Goal: Transaction & Acquisition: Purchase product/service

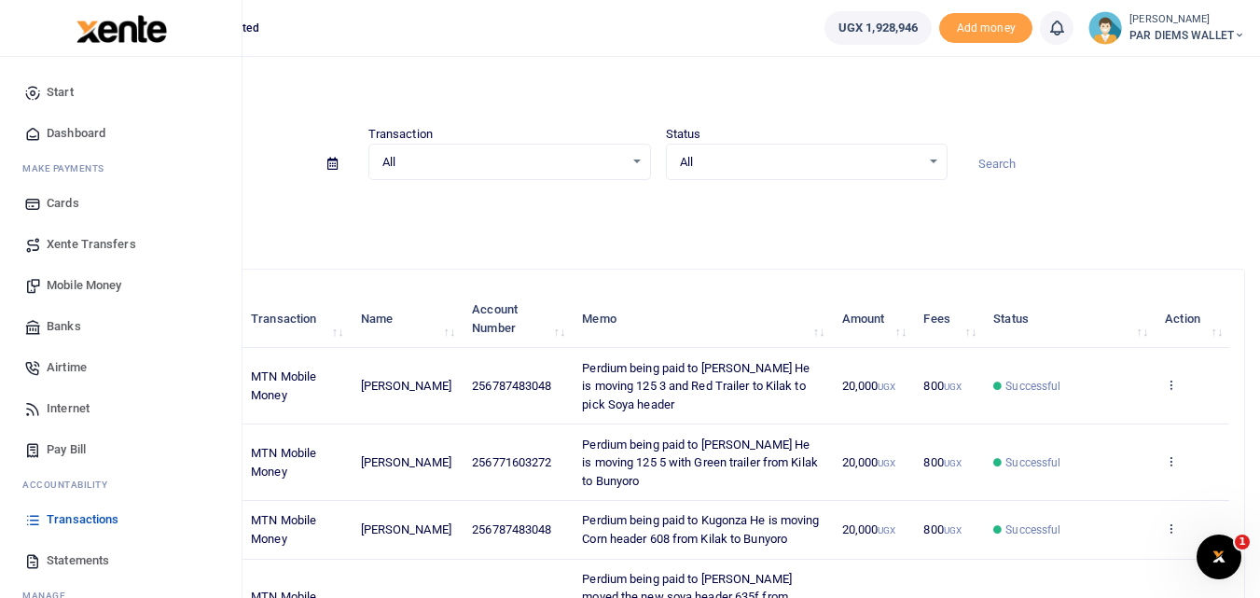
click at [81, 279] on span "Mobile Money" at bounding box center [84, 285] width 75 height 19
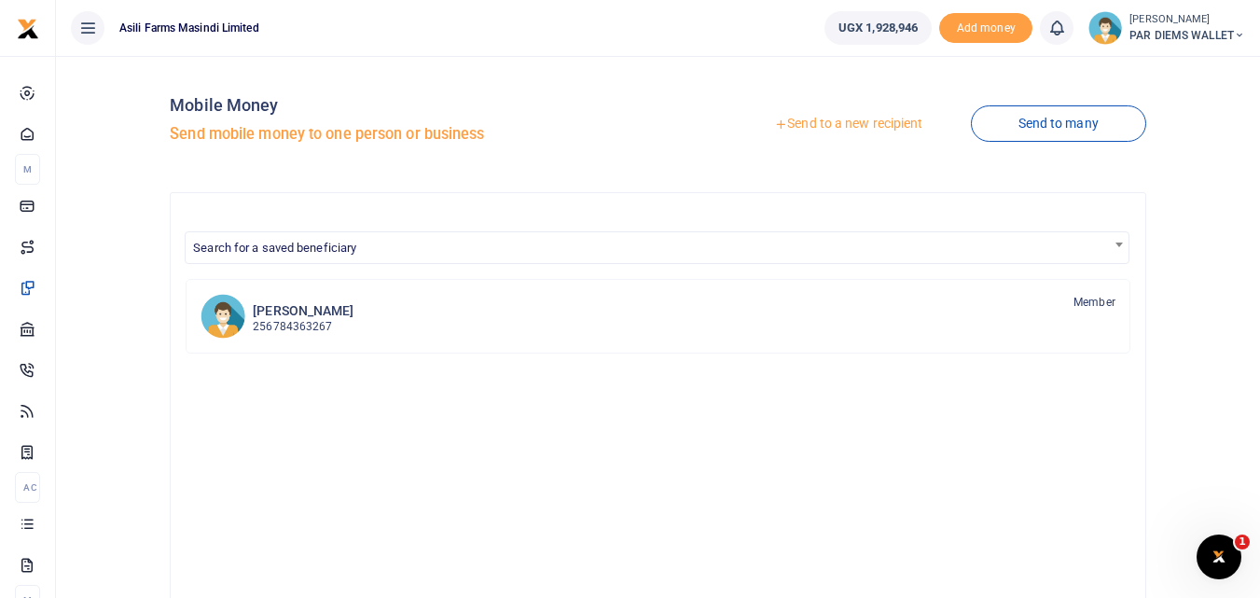
click at [834, 122] on link "Send to a new recipient" at bounding box center [848, 124] width 243 height 34
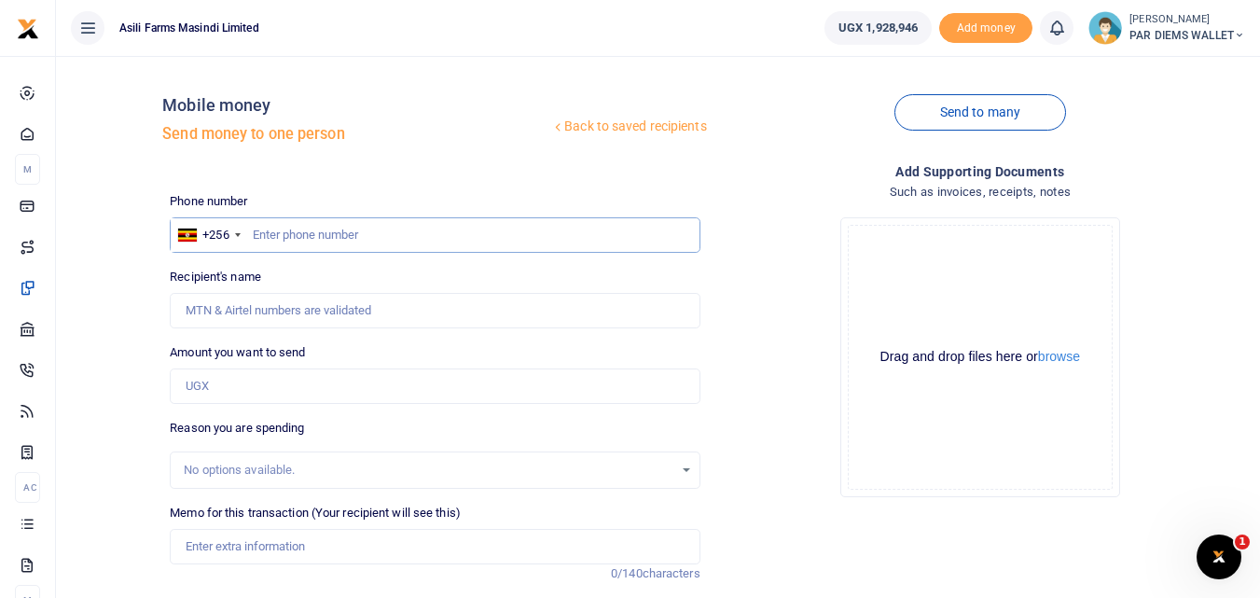
click at [304, 233] on input "text" at bounding box center [435, 234] width 530 height 35
click at [271, 229] on input "text" at bounding box center [435, 234] width 530 height 35
type input "782641876"
type input "Richard Ddumba"
type input "782641876"
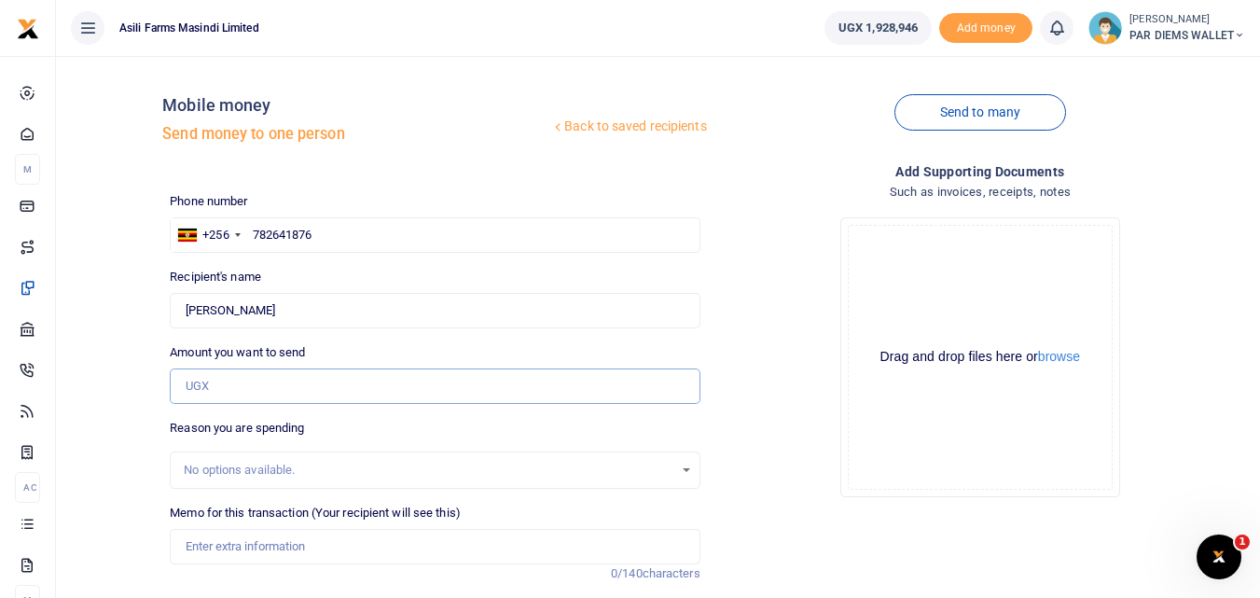
click at [247, 400] on input "Amount you want to send" at bounding box center [435, 385] width 530 height 35
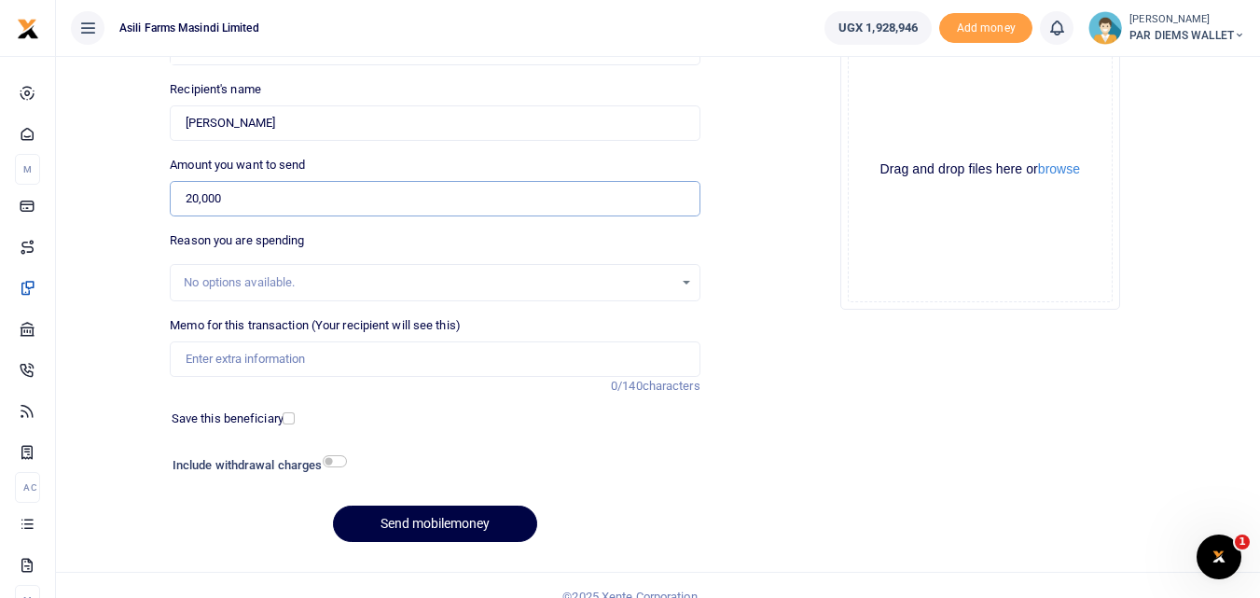
scroll to position [204, 0]
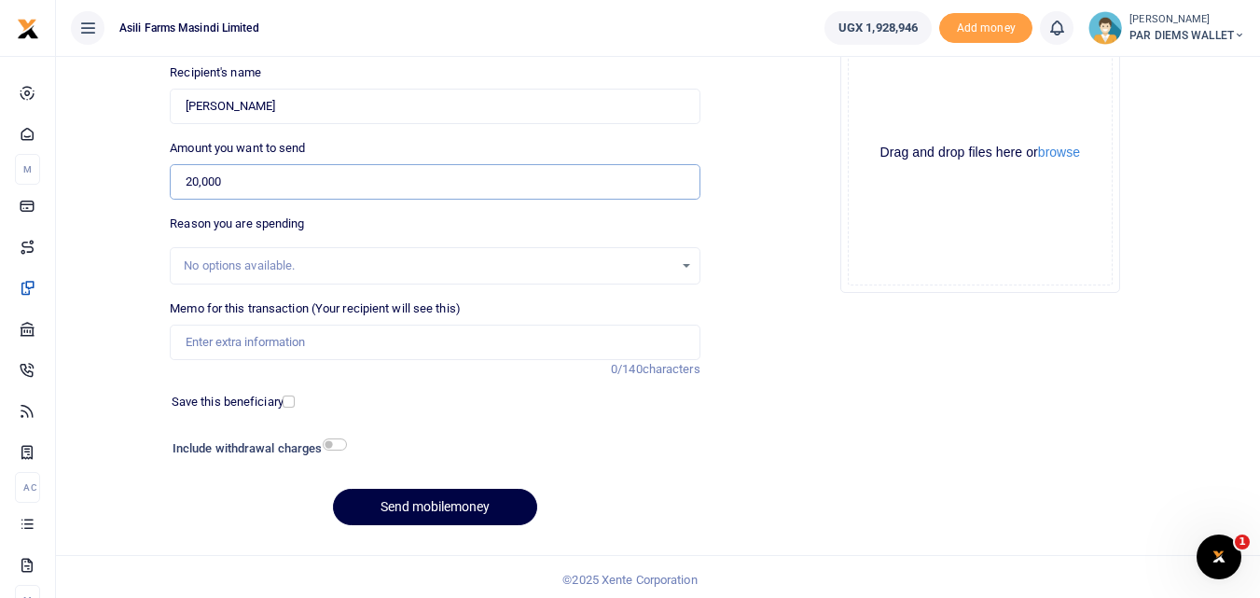
type input "20,000"
click at [310, 346] on input "Memo for this transaction (Your recipient will see this)" at bounding box center [435, 342] width 530 height 35
type input "Perdium being paid to"
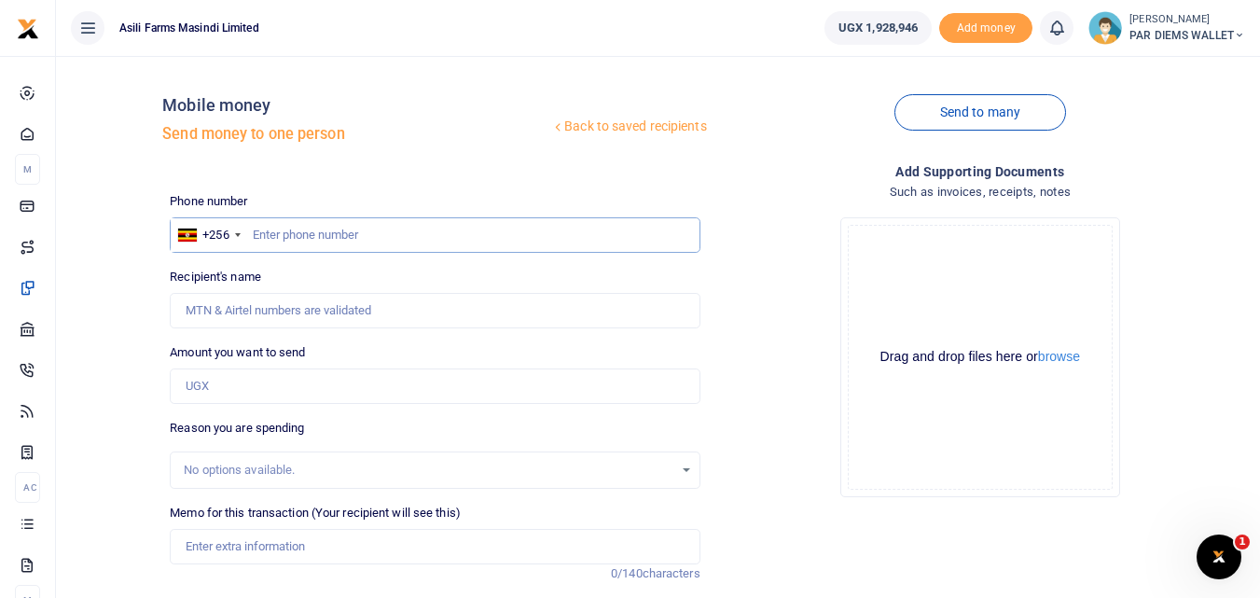
click at [274, 232] on input "text" at bounding box center [435, 234] width 530 height 35
type input "782641876"
type input "Richard Ddumba"
type input "782641876"
click at [261, 388] on input "Amount you want to send" at bounding box center [435, 385] width 530 height 35
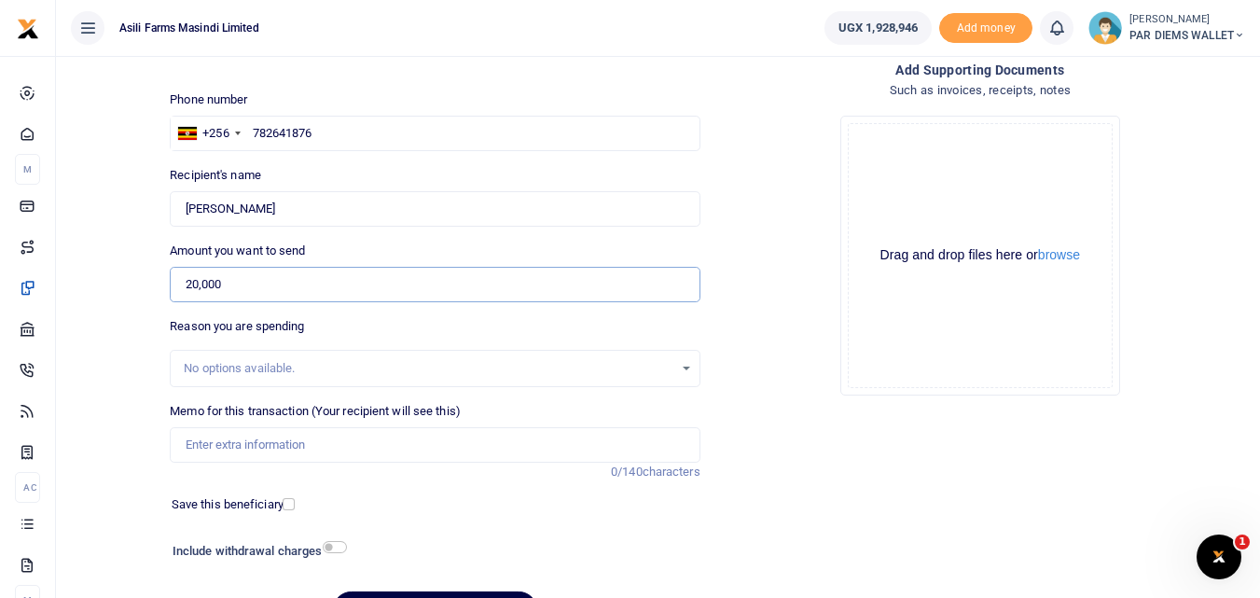
scroll to position [126, 0]
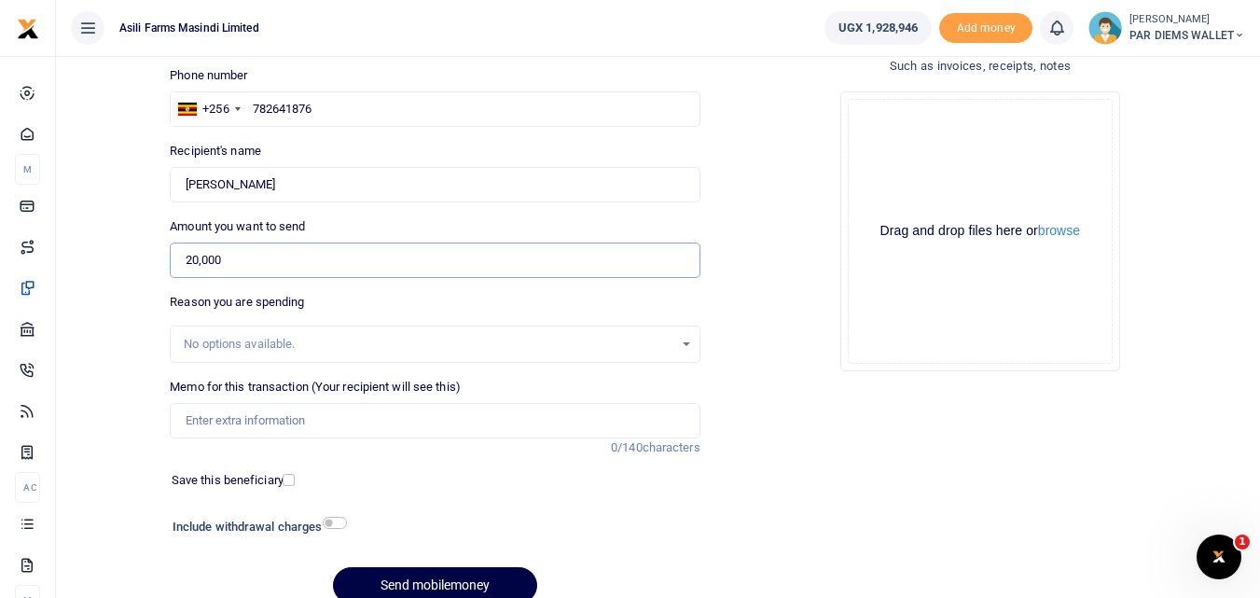
type input "20,000"
click at [317, 435] on input "Memo for this transaction (Your recipient will see this)" at bounding box center [435, 420] width 530 height 35
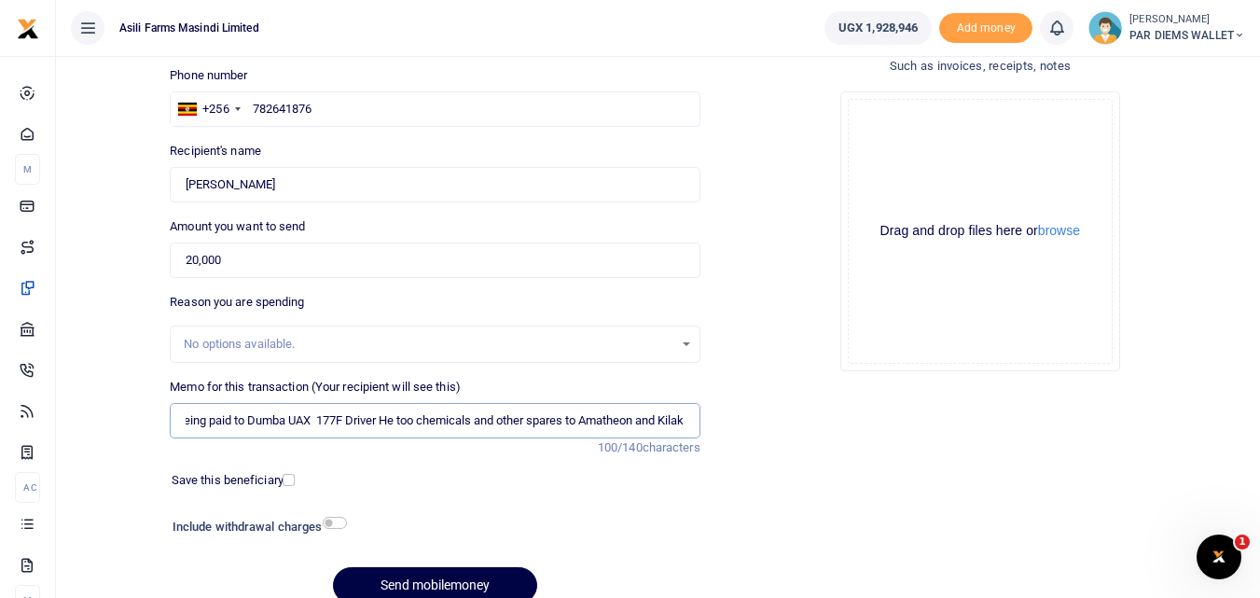
scroll to position [0, 74]
type input "Perdium being paid to Dumba UAX 177F Driver He too chemicals and other spares t…"
click at [925, 160] on div "Drag and drop files here or browse Powered by Uppy" at bounding box center [980, 231] width 265 height 265
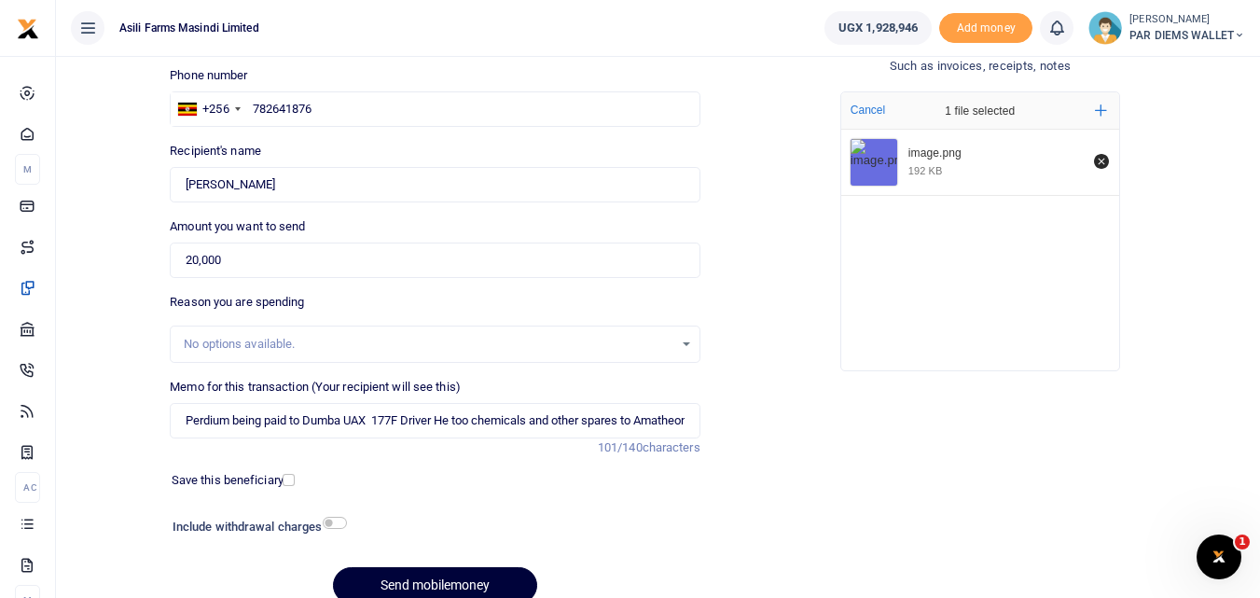
click at [427, 586] on button "Send mobilemoney" at bounding box center [435, 585] width 204 height 36
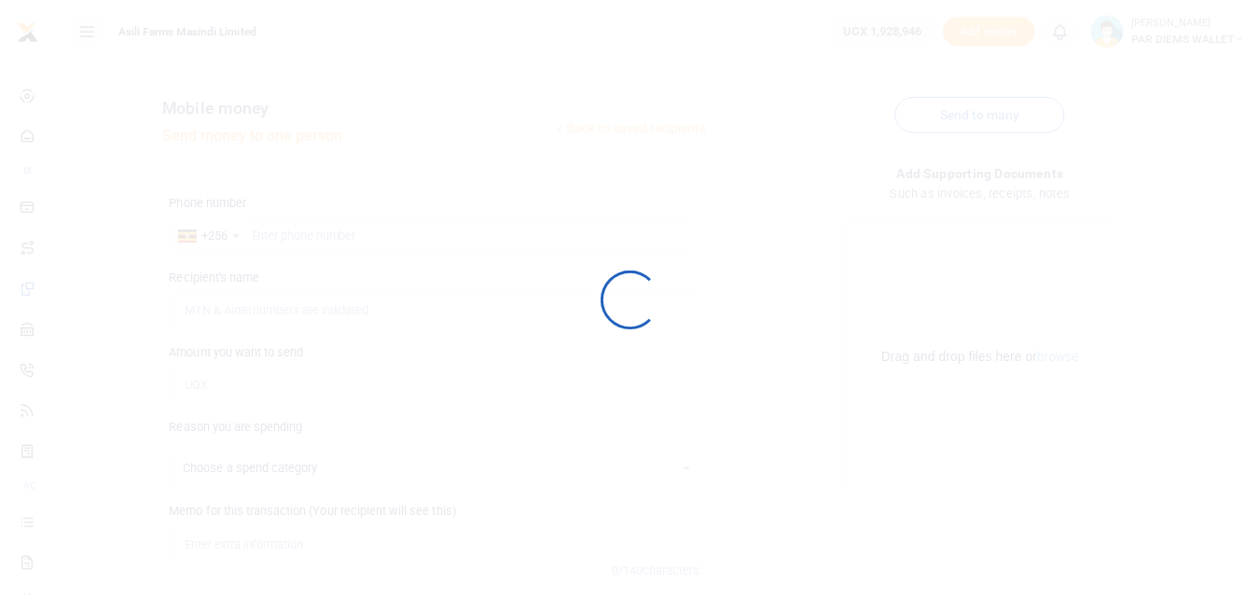
scroll to position [126, 0]
select select
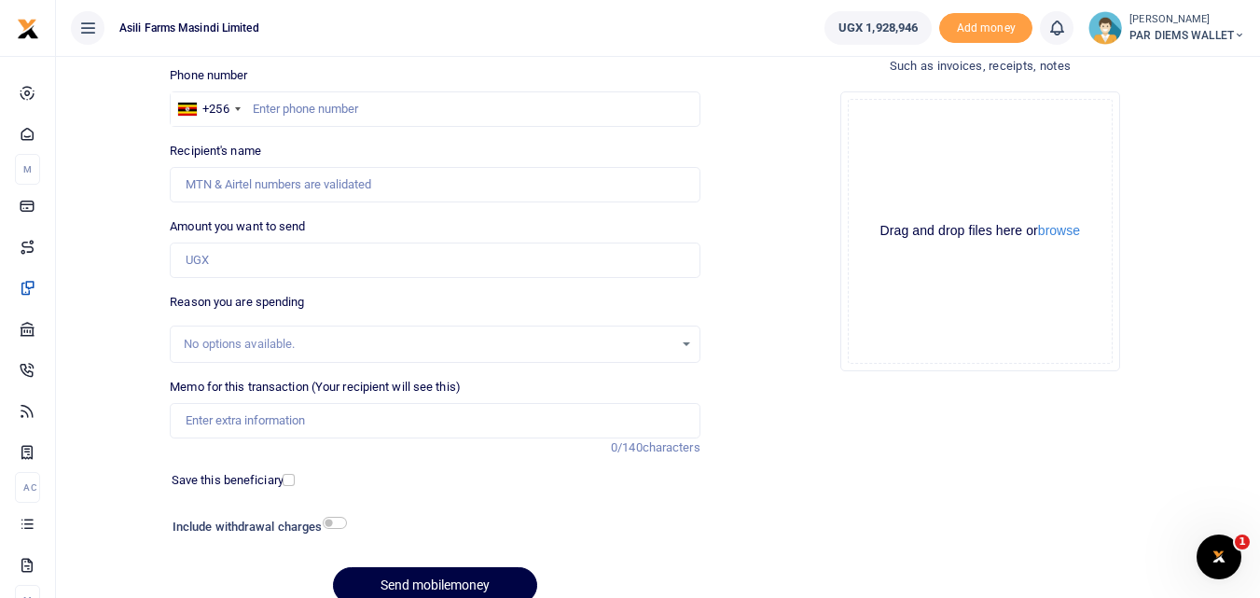
scroll to position [0, 0]
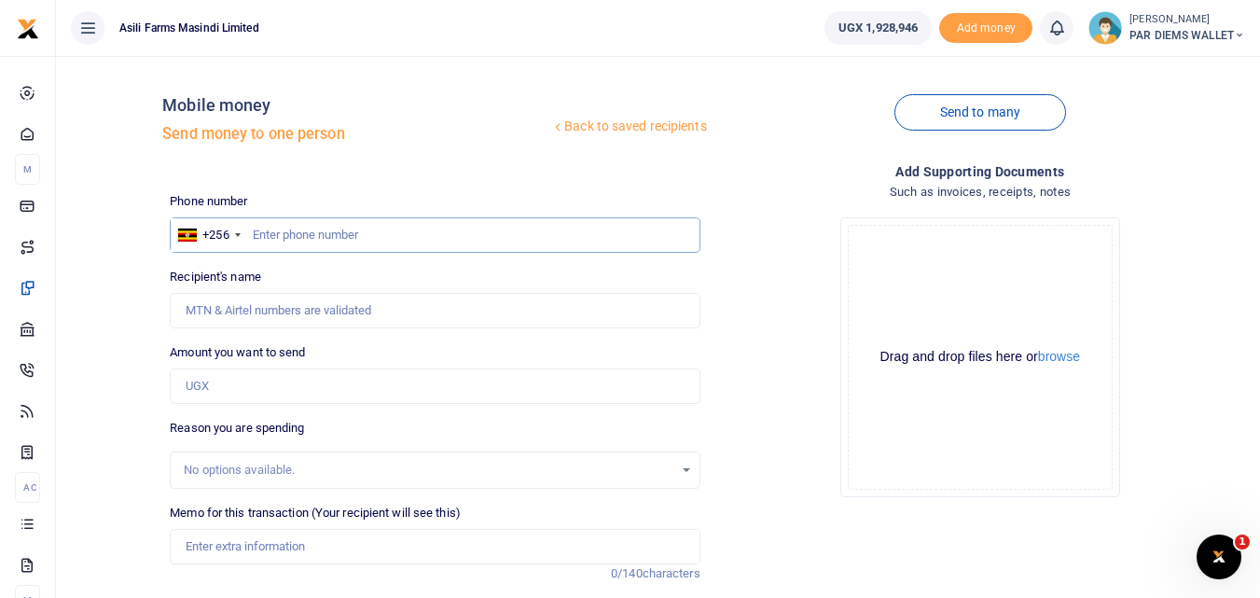
click at [342, 238] on input "text" at bounding box center [435, 234] width 530 height 35
type input "775338500"
type input "[PERSON_NAME]"
type input "775338500"
click at [260, 388] on input "Amount you want to send" at bounding box center [435, 385] width 530 height 35
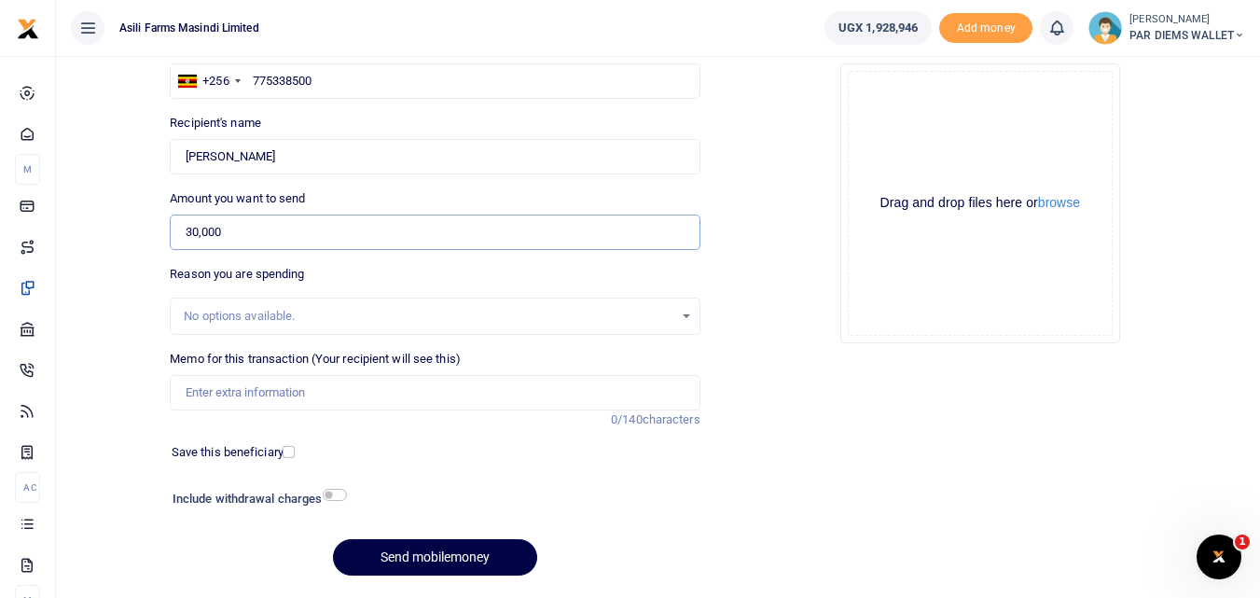
scroll to position [210, 0]
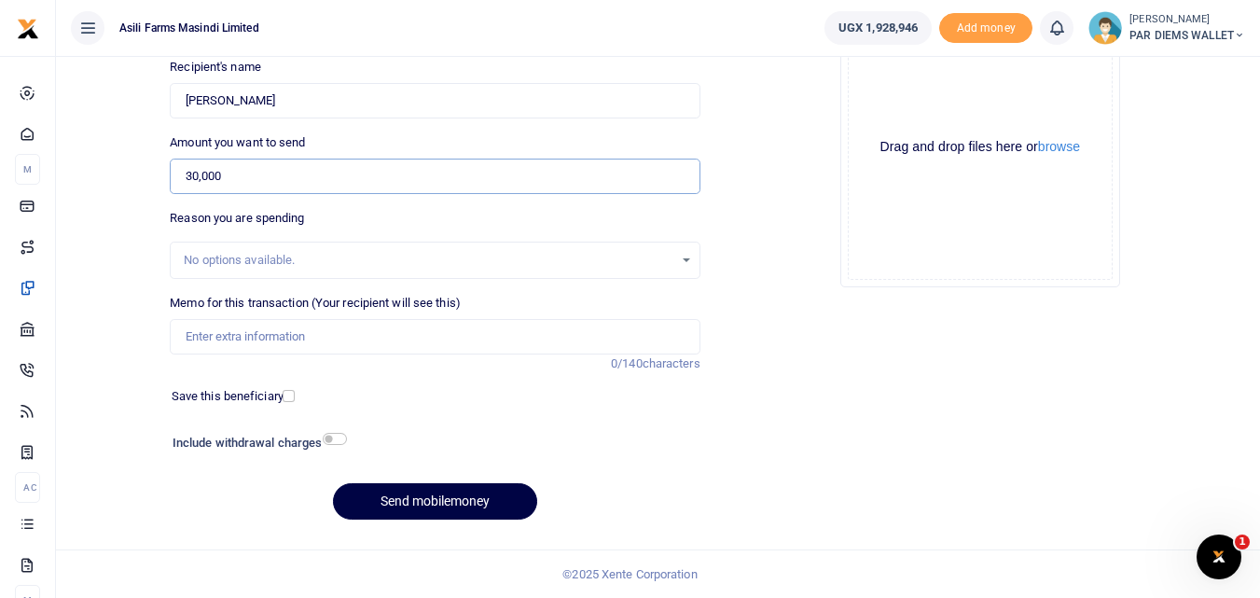
type input "30,000"
click at [350, 343] on input "Memo for this transaction (Your recipient will see this)" at bounding box center [435, 336] width 530 height 35
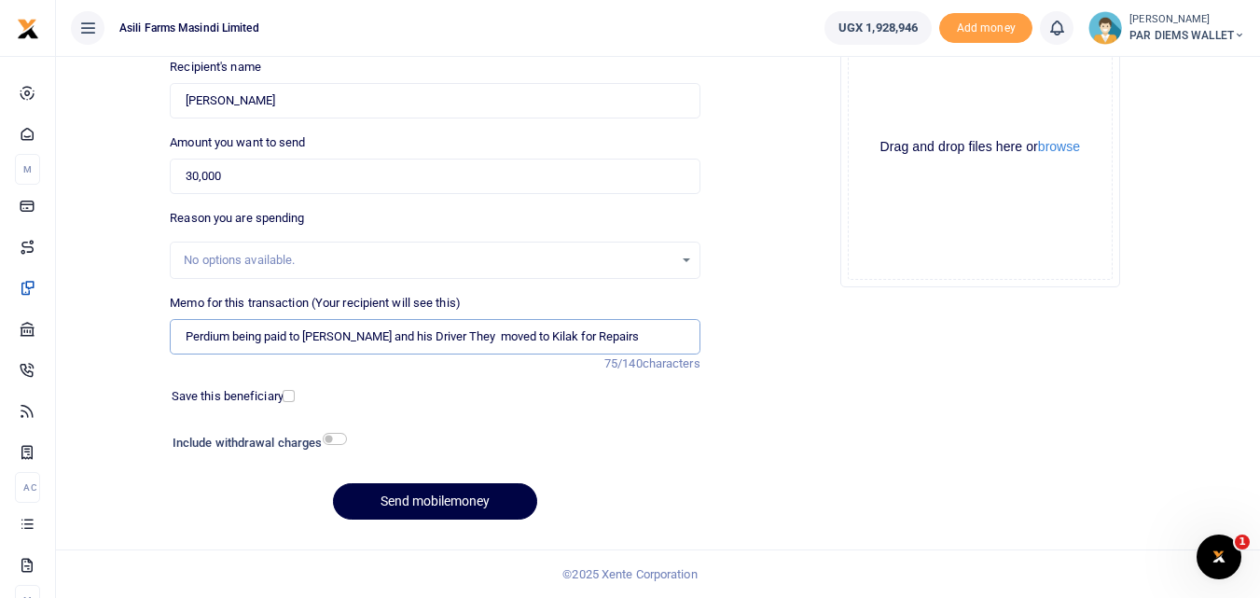
type input "Perdium being paid to John and his Driver They moved to Kilak for Repairs"
click at [882, 97] on div "Drag and drop files here or browse Powered by Uppy" at bounding box center [980, 147] width 265 height 265
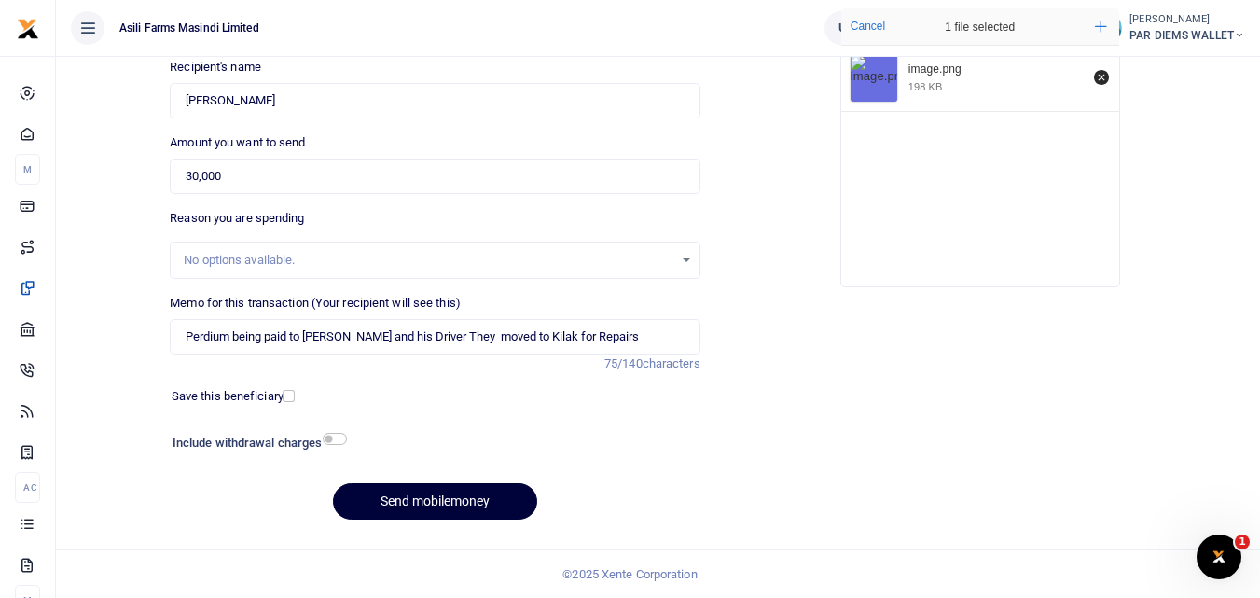
click at [380, 494] on button "Send mobilemoney" at bounding box center [435, 501] width 204 height 36
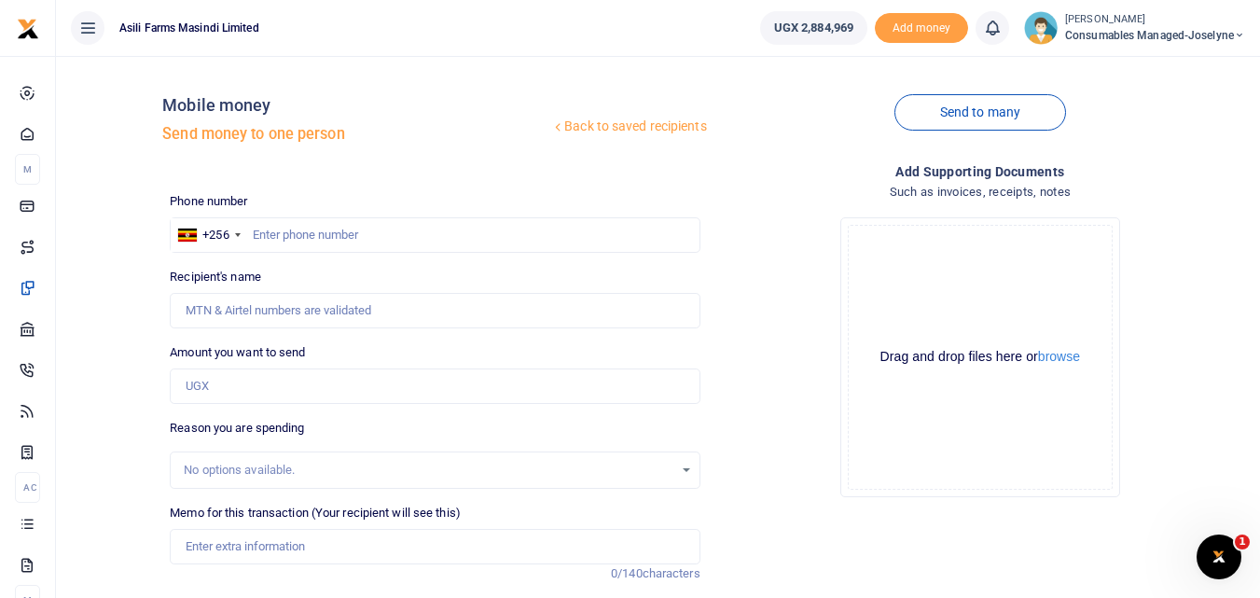
click at [249, 231] on input "text" at bounding box center [435, 234] width 530 height 35
type input "756727434"
type input "Ivan Kalanzi"
type input "756727434"
click at [194, 395] on input "Amount you want to send" at bounding box center [435, 385] width 530 height 35
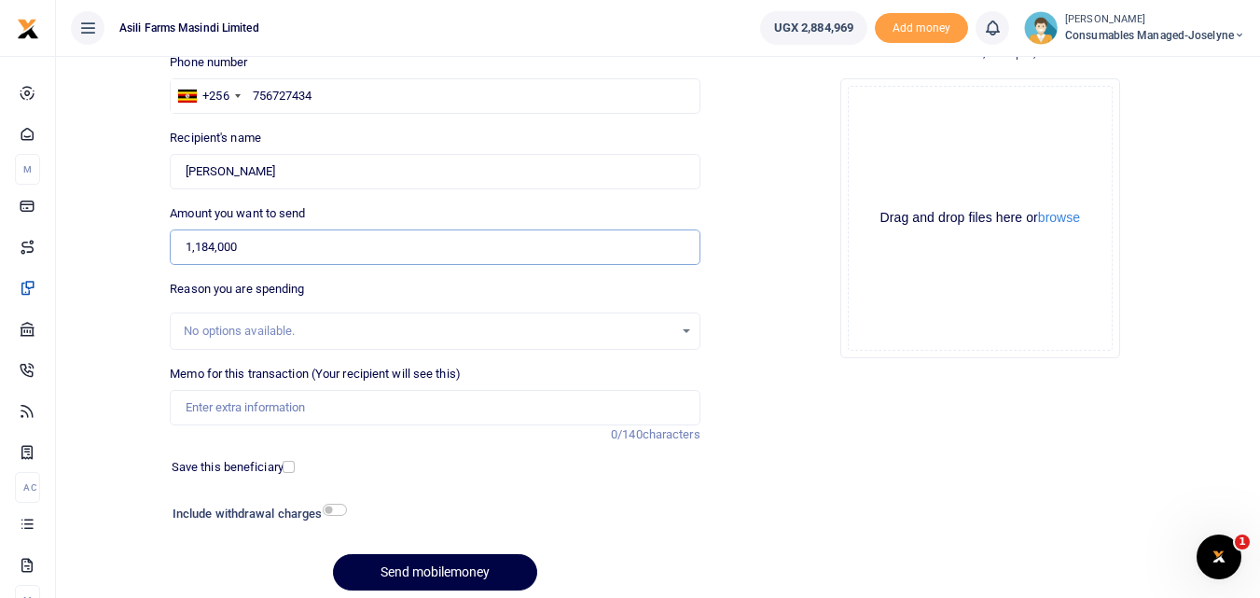
scroll to position [151, 0]
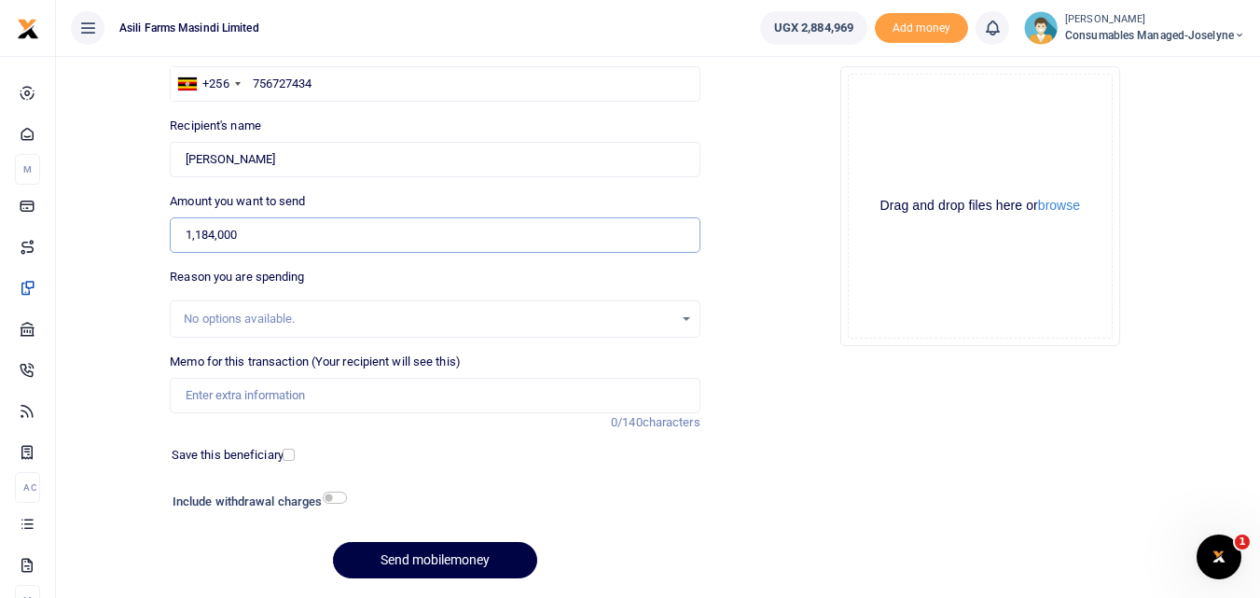
type input "1,184,000"
click at [197, 397] on input "Memo for this transaction (Your recipient will see this)" at bounding box center [435, 395] width 530 height 35
paste input "WK 39 /001 / 08"
click at [258, 399] on input "WK 39 /001 / 08 Hollow sections for Shelves in stores" at bounding box center [435, 395] width 530 height 35
type input "WK 39 001 08 Hollow sections for Shelves in stores"
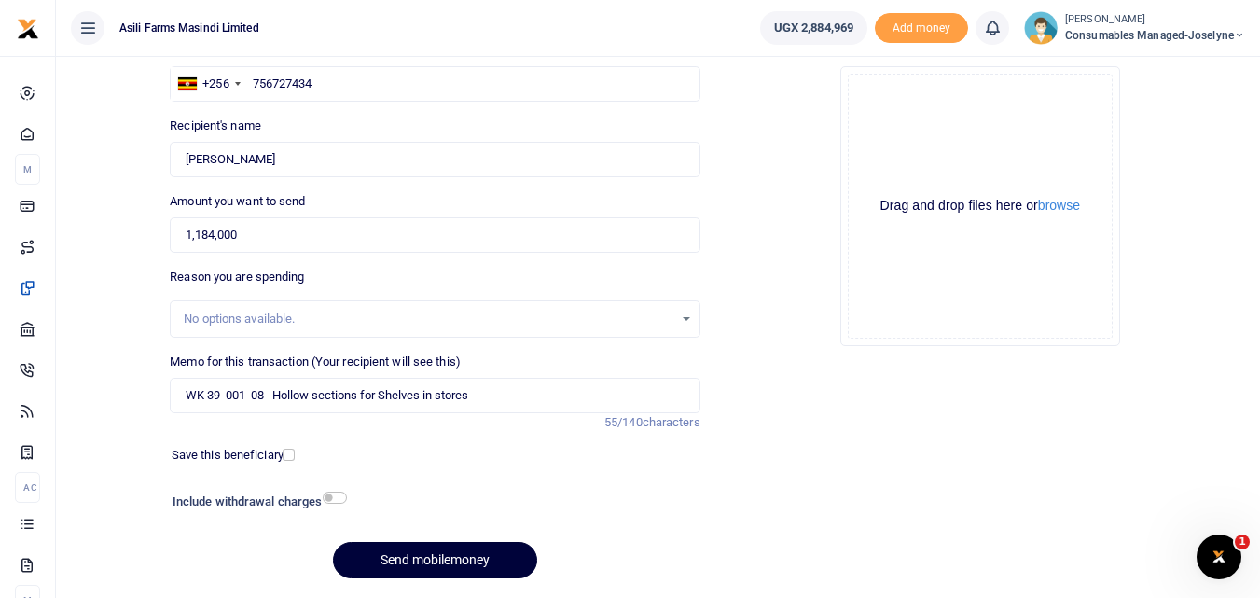
click at [387, 554] on button "Send mobilemoney" at bounding box center [435, 560] width 204 height 36
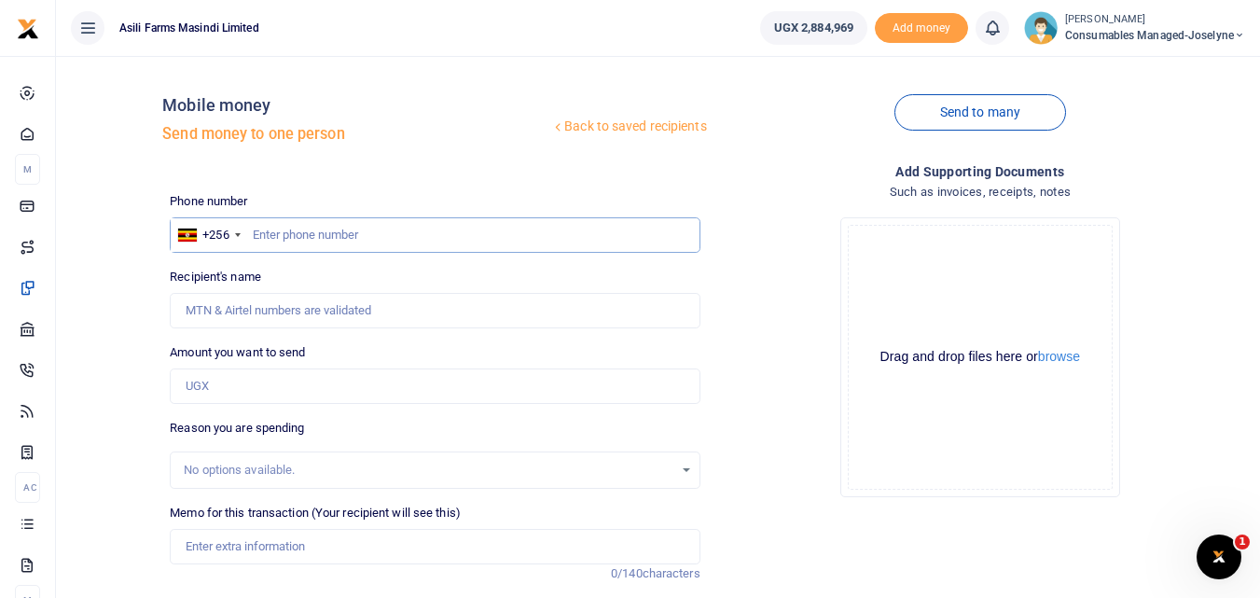
click at [299, 240] on input "text" at bounding box center [435, 234] width 530 height 35
type input "779402729"
type input "[PERSON_NAME]"
type input "779402729"
click at [240, 386] on input "Amount you want to send" at bounding box center [435, 385] width 530 height 35
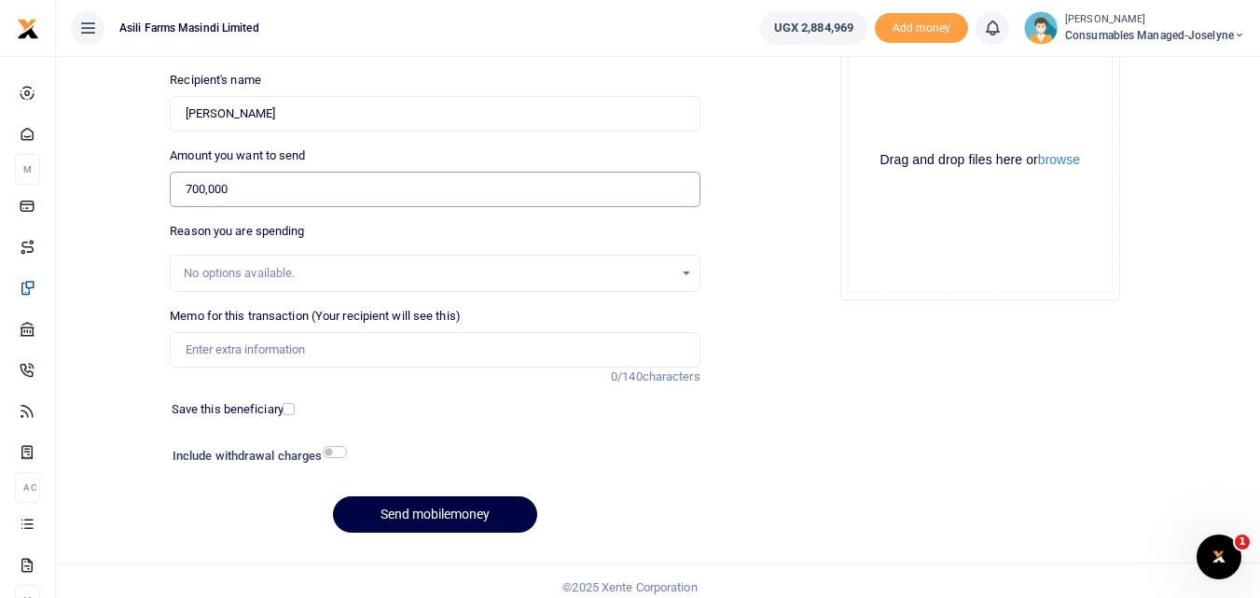
scroll to position [201, 0]
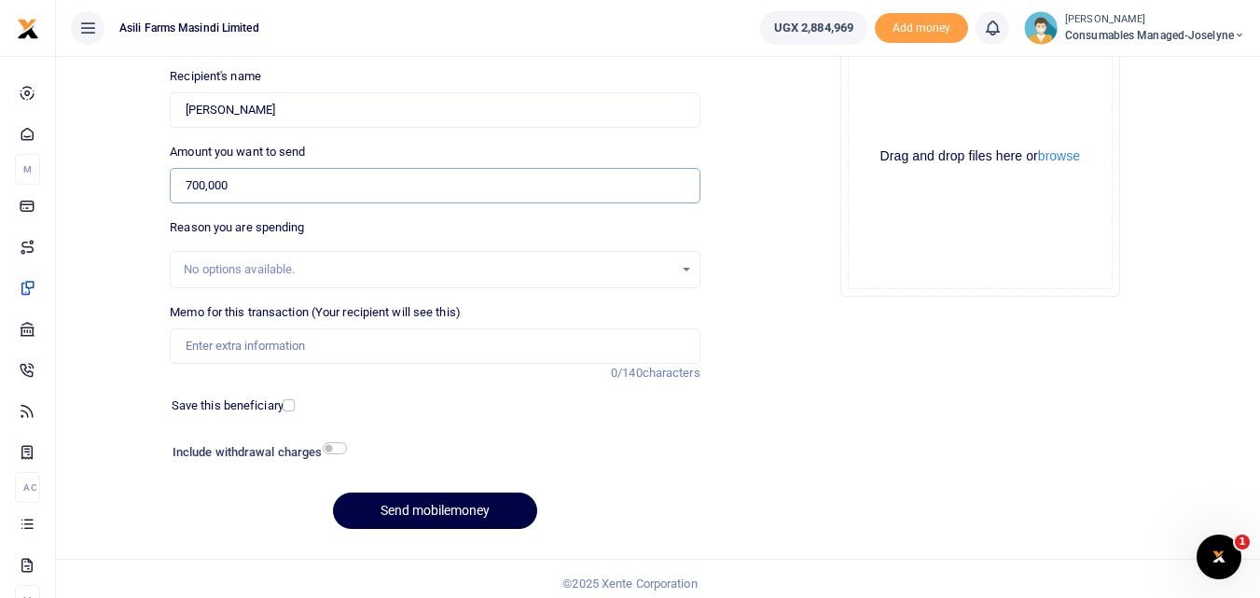
type input "700,000"
click at [206, 340] on input "Memo for this transaction (Your recipient will see this)" at bounding box center [435, 345] width 530 height 35
paste input "WK 39 /001 / 07"
click at [329, 348] on input "WK 39 /001 / 07" at bounding box center [435, 345] width 530 height 35
click at [259, 352] on input "WK 39 /001 / 07 Socket Spanners for Workshp Mechanic" at bounding box center [435, 345] width 530 height 35
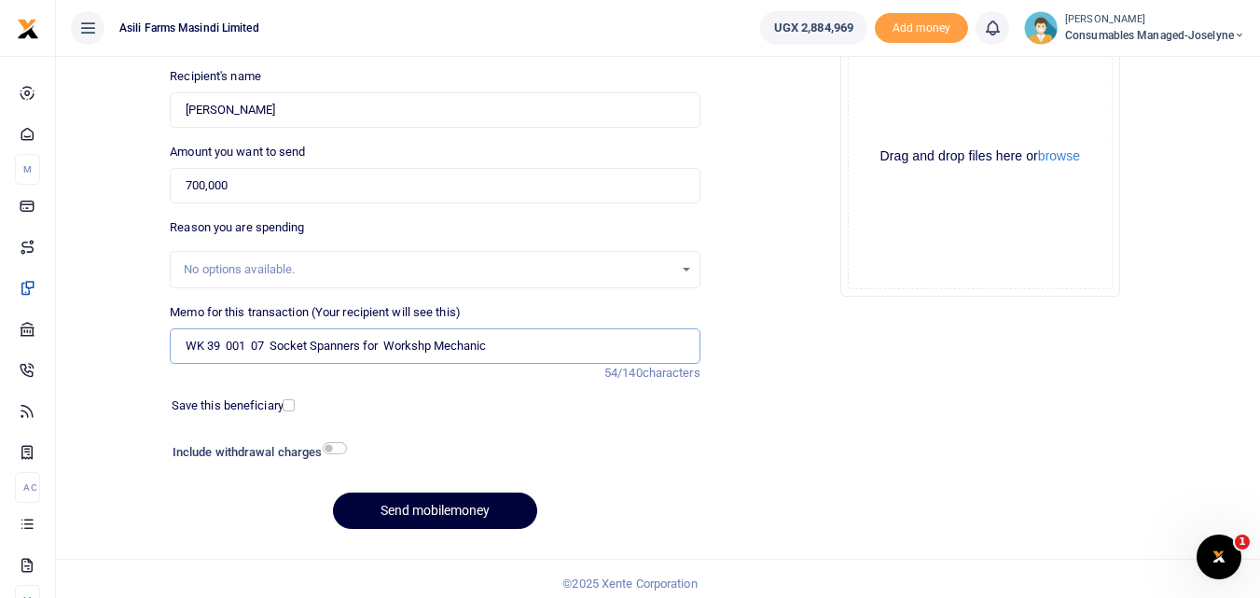
type input "WK 39 001 07 Socket Spanners for Workshp Mechanic"
click at [424, 509] on button "Send mobilemoney" at bounding box center [435, 511] width 204 height 36
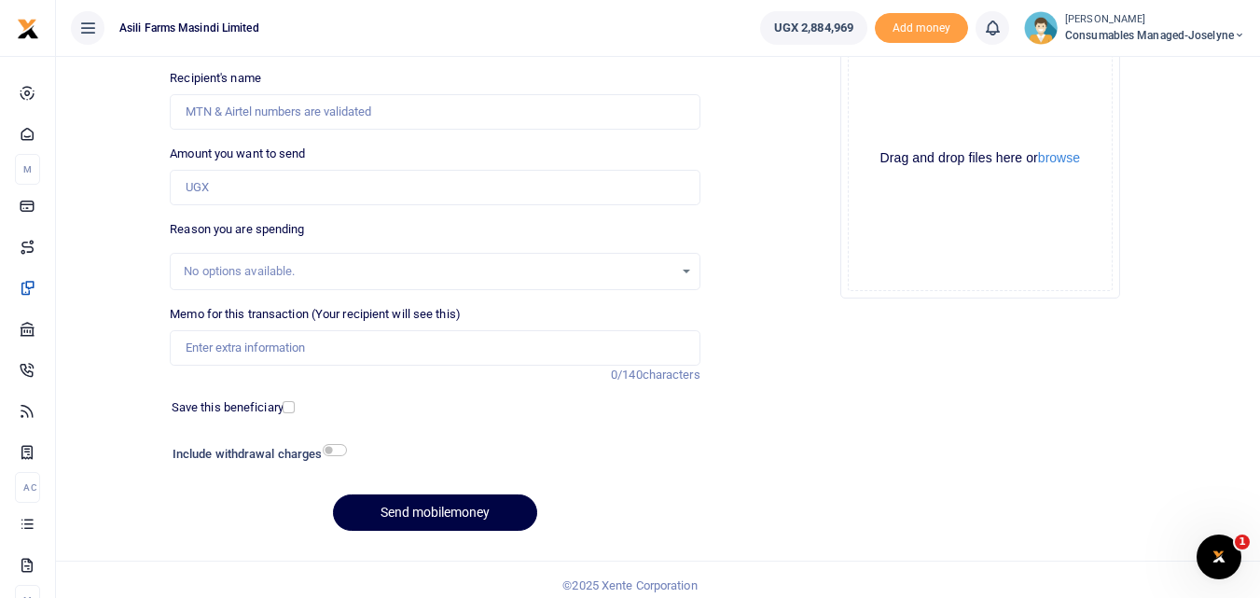
scroll to position [199, 0]
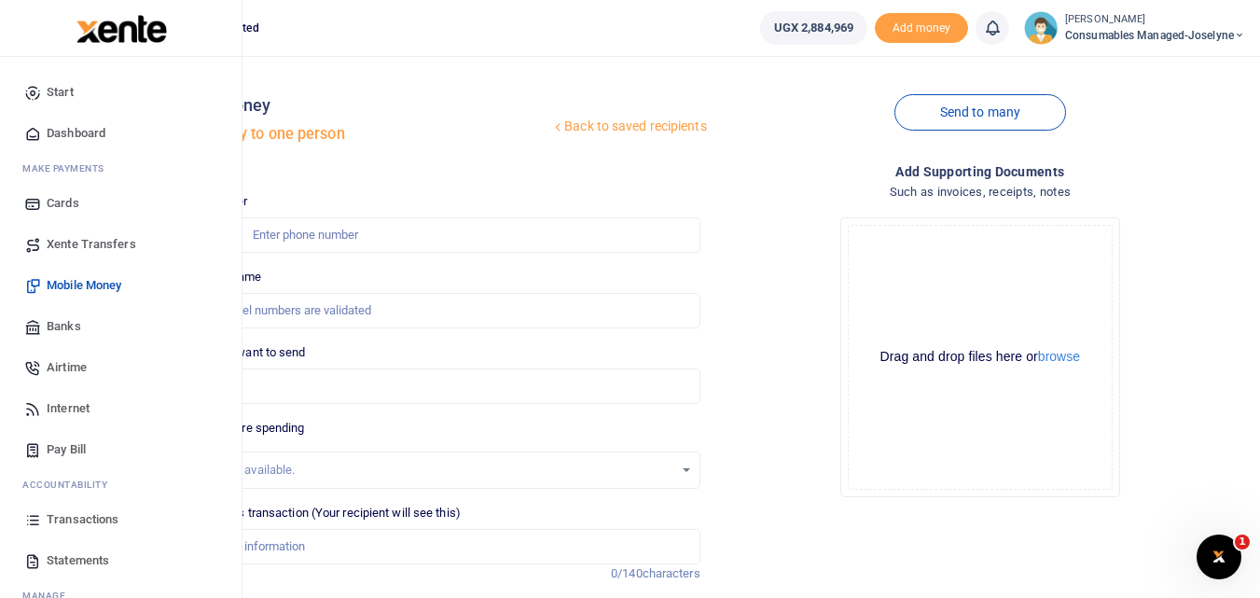
click at [23, 521] on link "Transactions" at bounding box center [121, 519] width 212 height 41
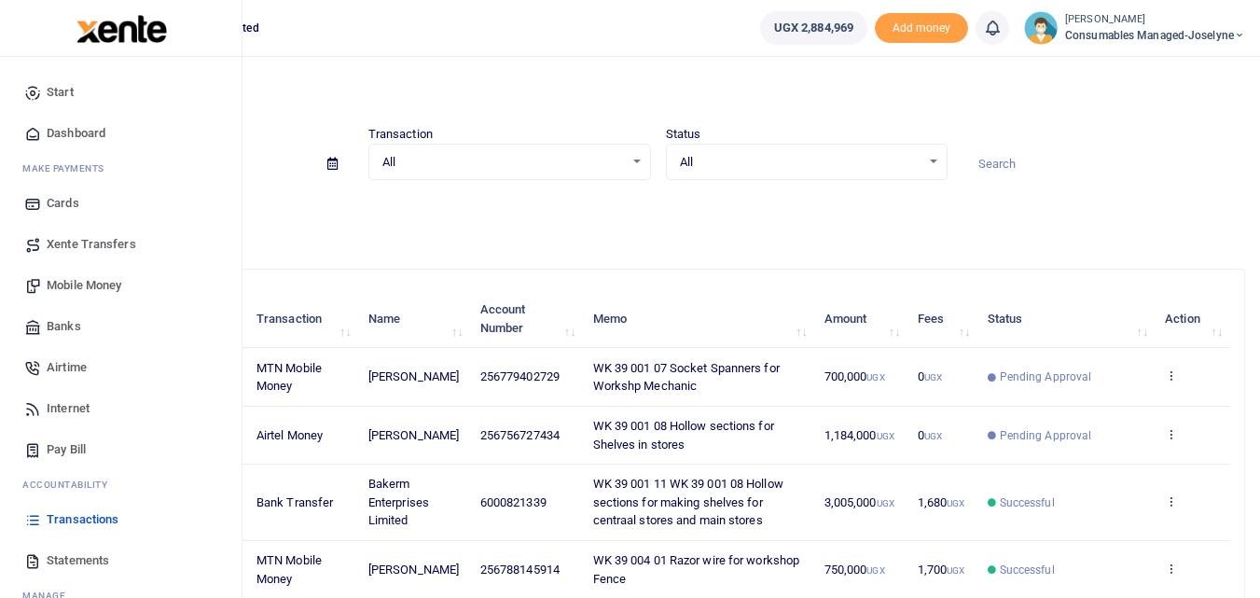
click at [71, 289] on span "Mobile Money" at bounding box center [84, 285] width 75 height 19
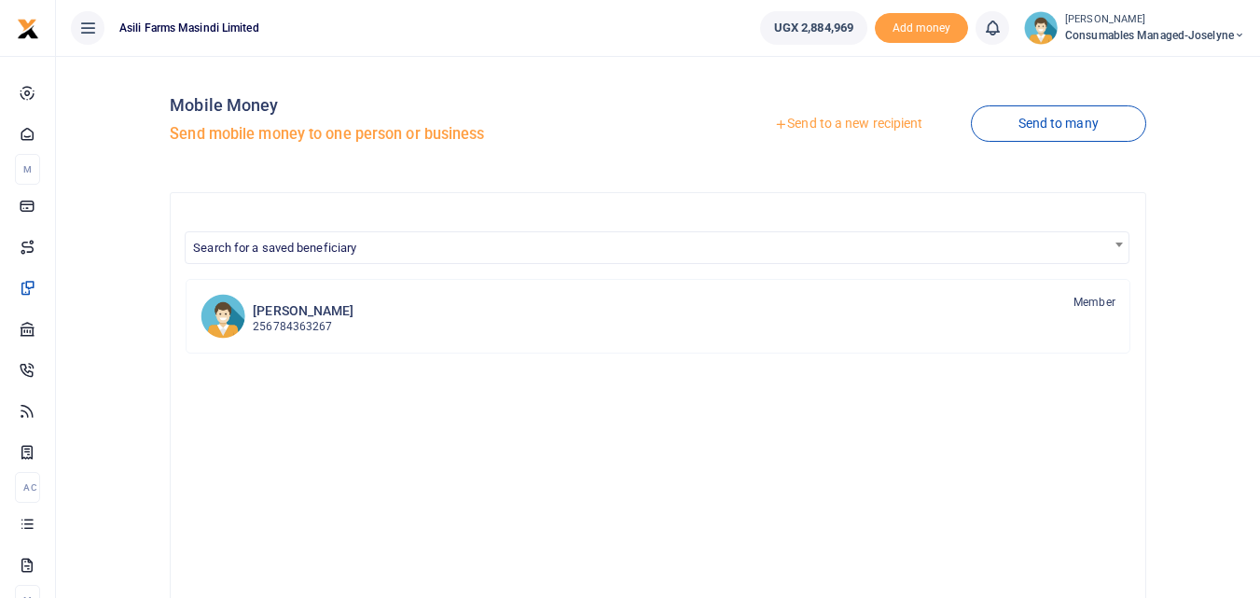
click at [829, 126] on link "Send to a new recipient" at bounding box center [848, 124] width 243 height 34
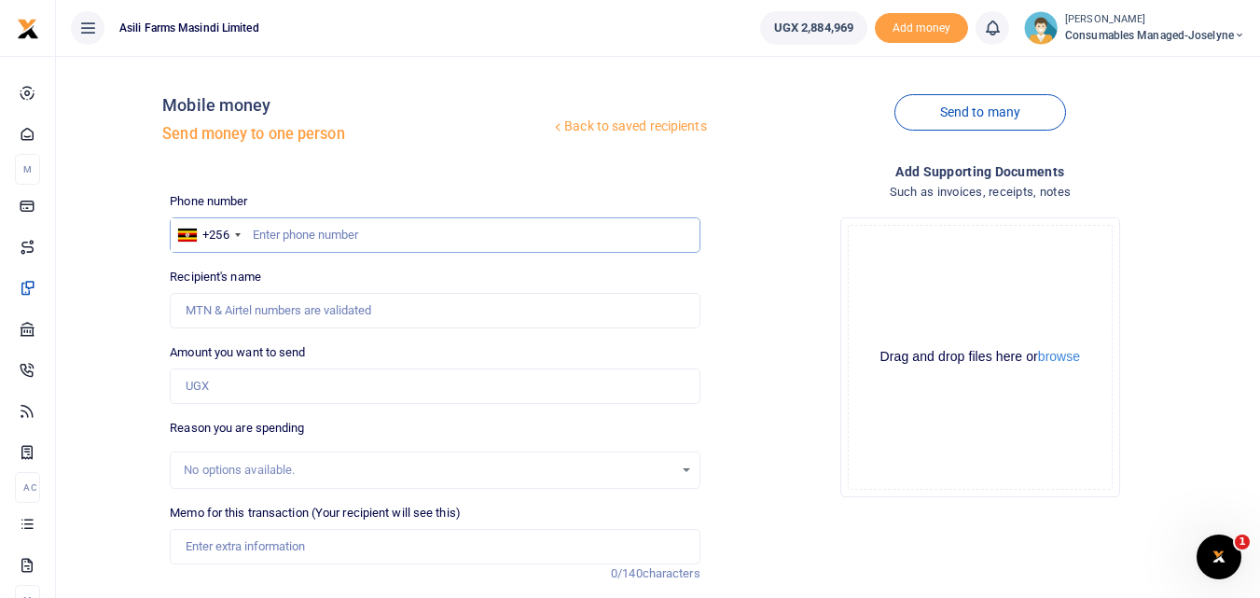
click at [321, 235] on input "text" at bounding box center [435, 234] width 530 height 35
type input "780783149"
type input "Betty Katiiti"
type input "780783149"
click at [230, 389] on input "Amount you want to send" at bounding box center [435, 385] width 530 height 35
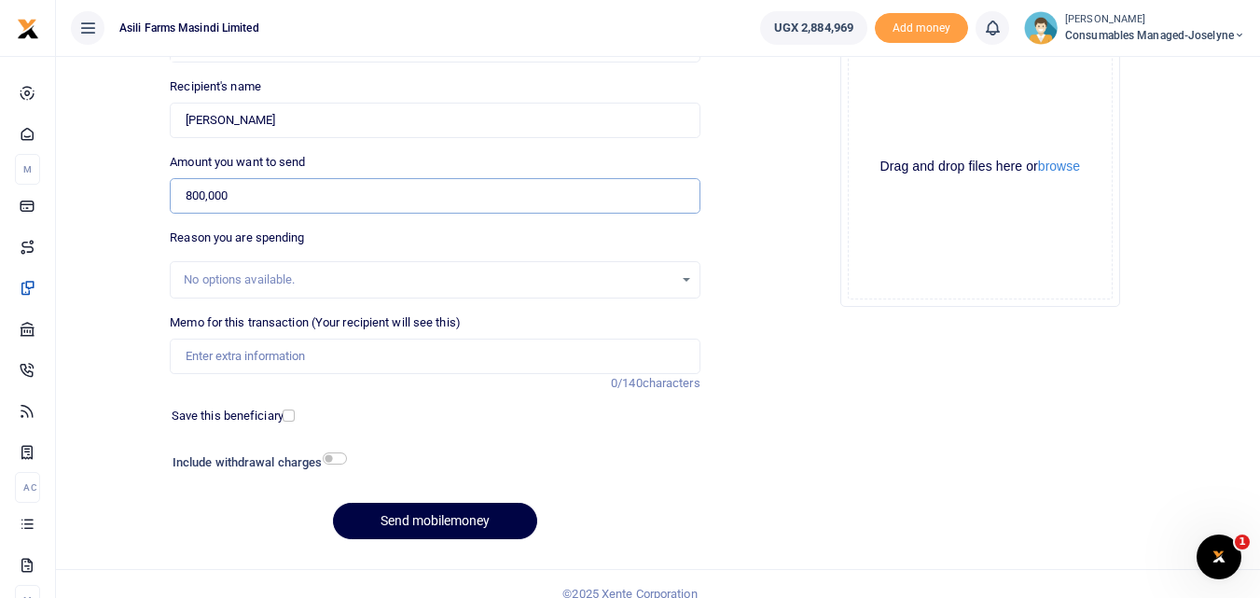
scroll to position [210, 0]
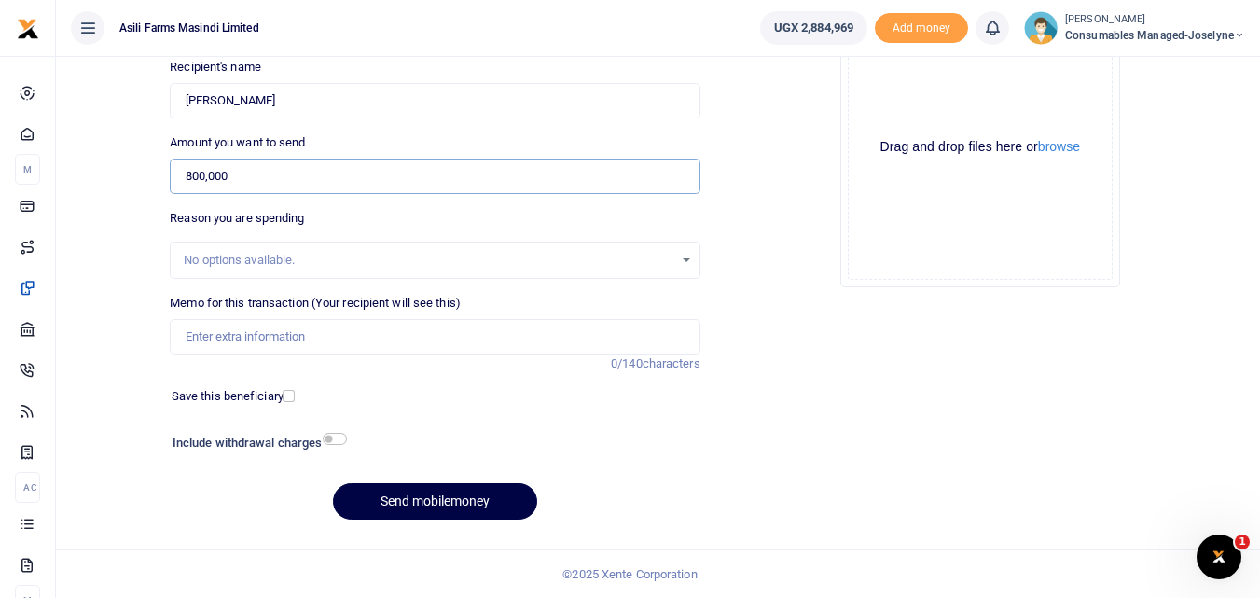
type input "800,000"
click at [311, 328] on input "Memo for this transaction (Your recipient will see this)" at bounding box center [435, 336] width 530 height 35
paste input "WK 39/002 / 02"
click at [312, 338] on input "WK 39/002 / 02" at bounding box center [435, 336] width 530 height 35
paste input "Rodent Traps"
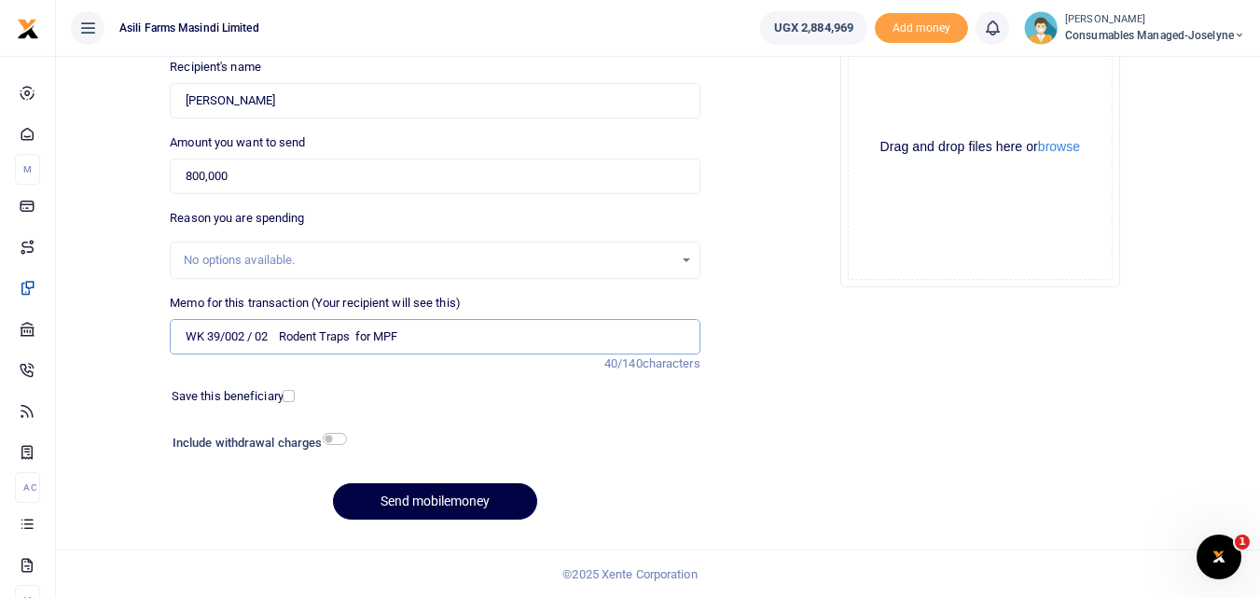
click at [257, 335] on input "WK 39/002 / 02 Rodent Traps for MPF" at bounding box center [435, 336] width 530 height 35
type input "WK 39 002 02 Rodent Traps for MPF"
click at [370, 500] on button "Send mobilemoney" at bounding box center [435, 501] width 204 height 36
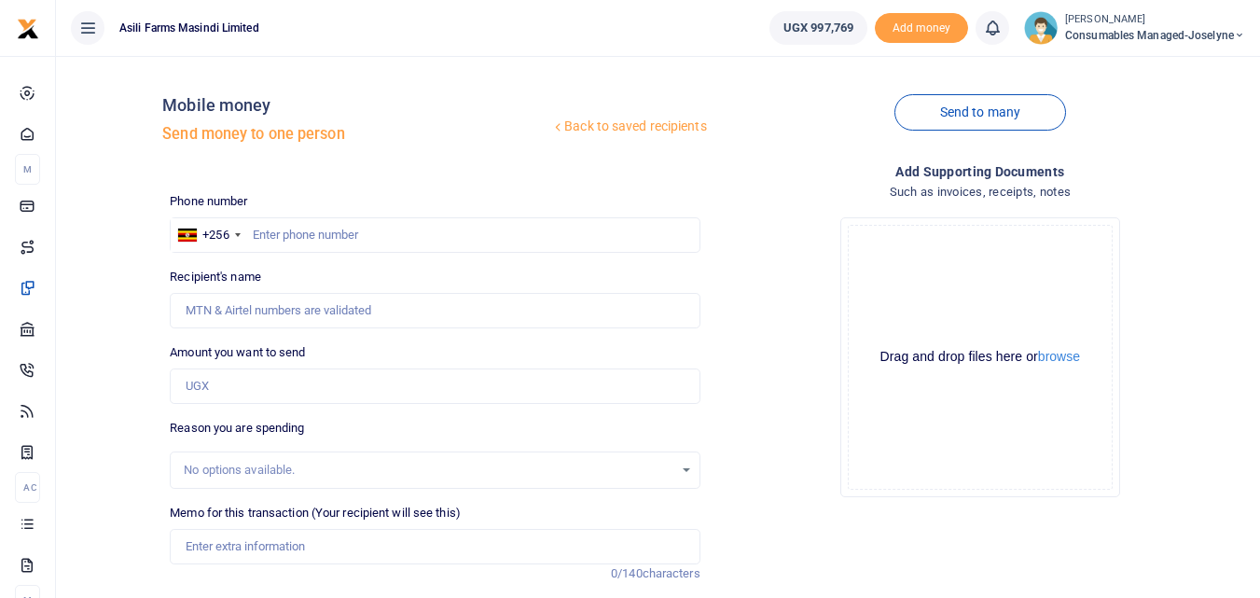
scroll to position [210, 0]
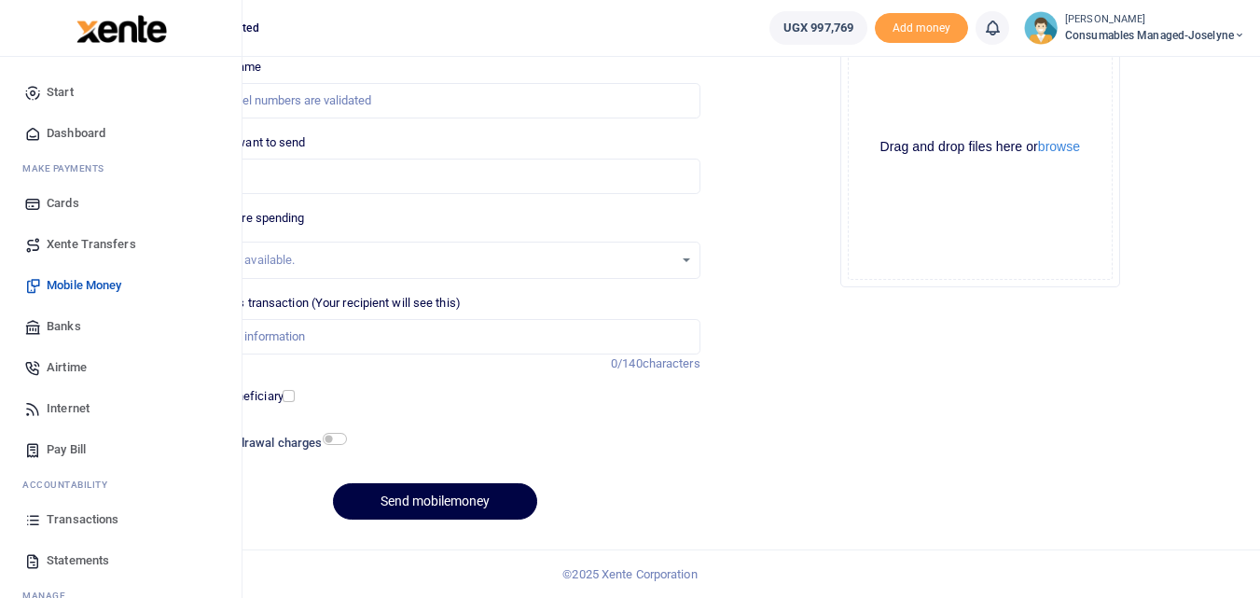
click at [33, 518] on icon at bounding box center [32, 519] width 17 height 17
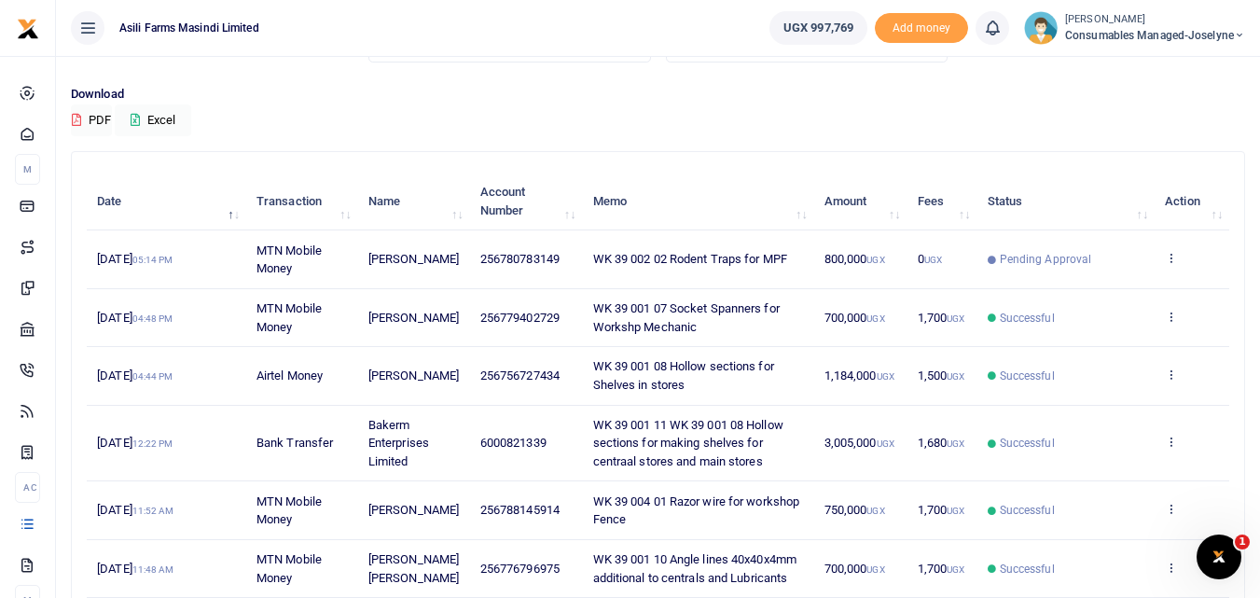
scroll to position [116, 0]
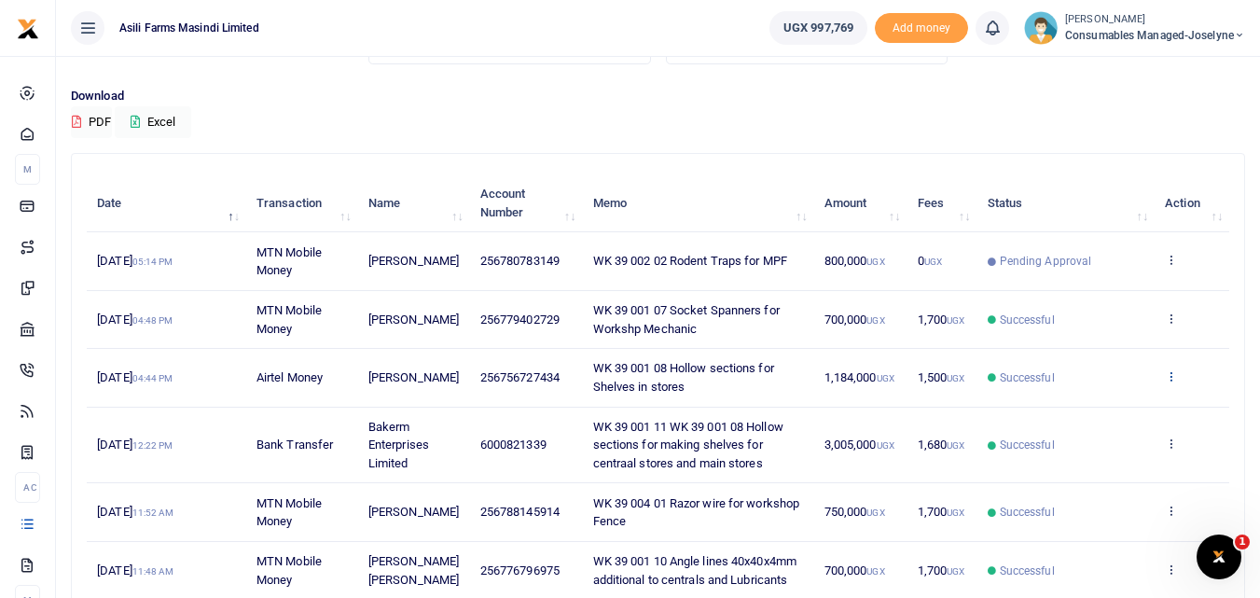
click at [1166, 380] on icon at bounding box center [1171, 375] width 12 height 13
click at [1077, 366] on td "Successful" at bounding box center [1066, 378] width 178 height 58
click at [1177, 381] on icon at bounding box center [1171, 375] width 12 height 13
click at [1103, 408] on link "View details" at bounding box center [1102, 408] width 147 height 26
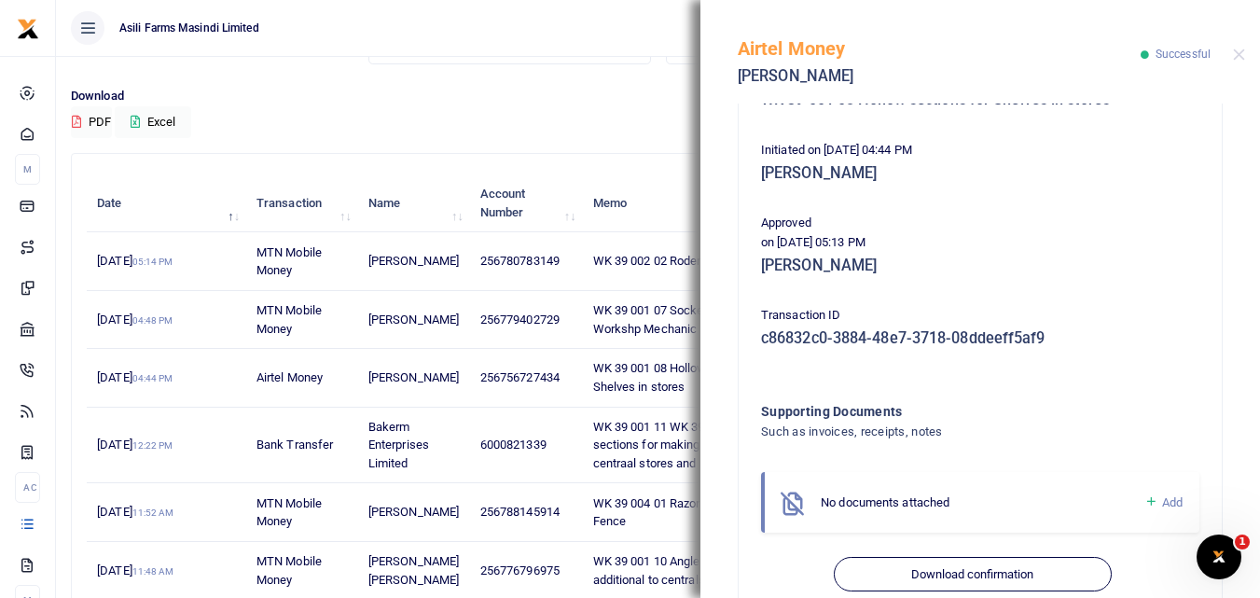
scroll to position [356, 0]
click at [1145, 498] on icon at bounding box center [1152, 500] width 14 height 17
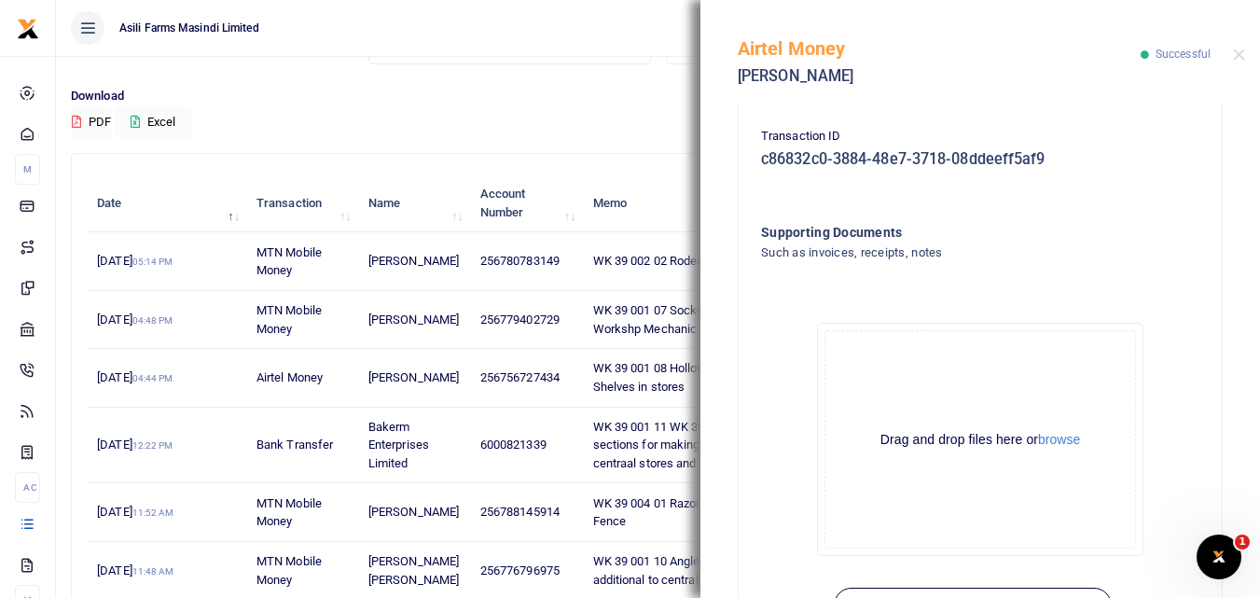
scroll to position [538, 0]
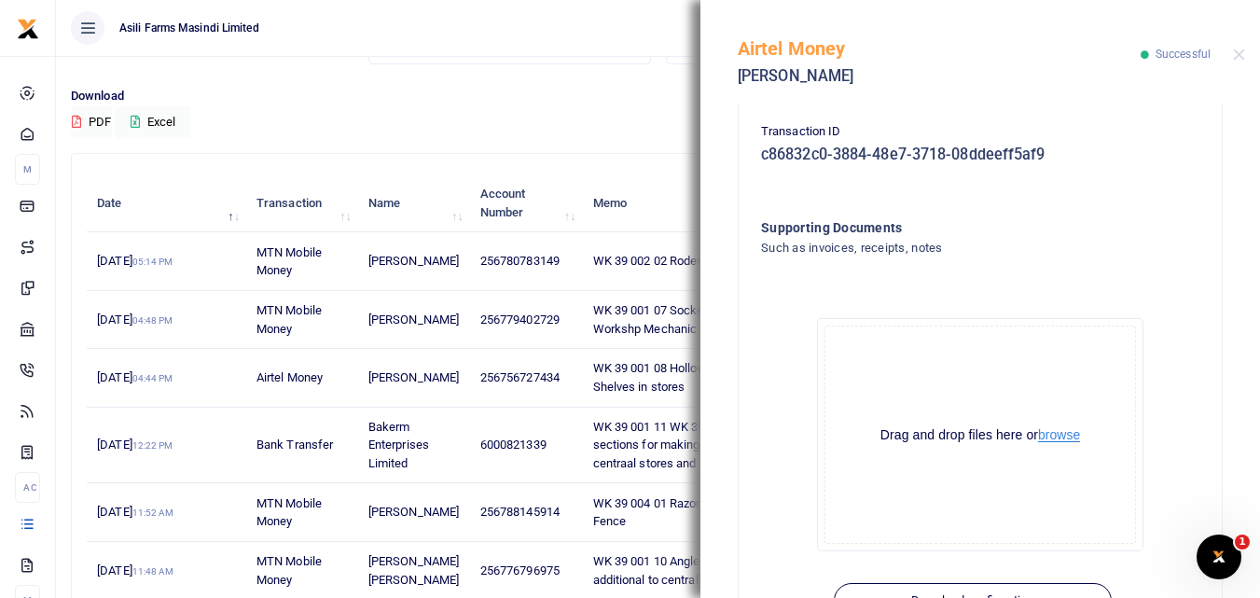
click at [1058, 432] on button "browse" at bounding box center [1059, 435] width 42 height 14
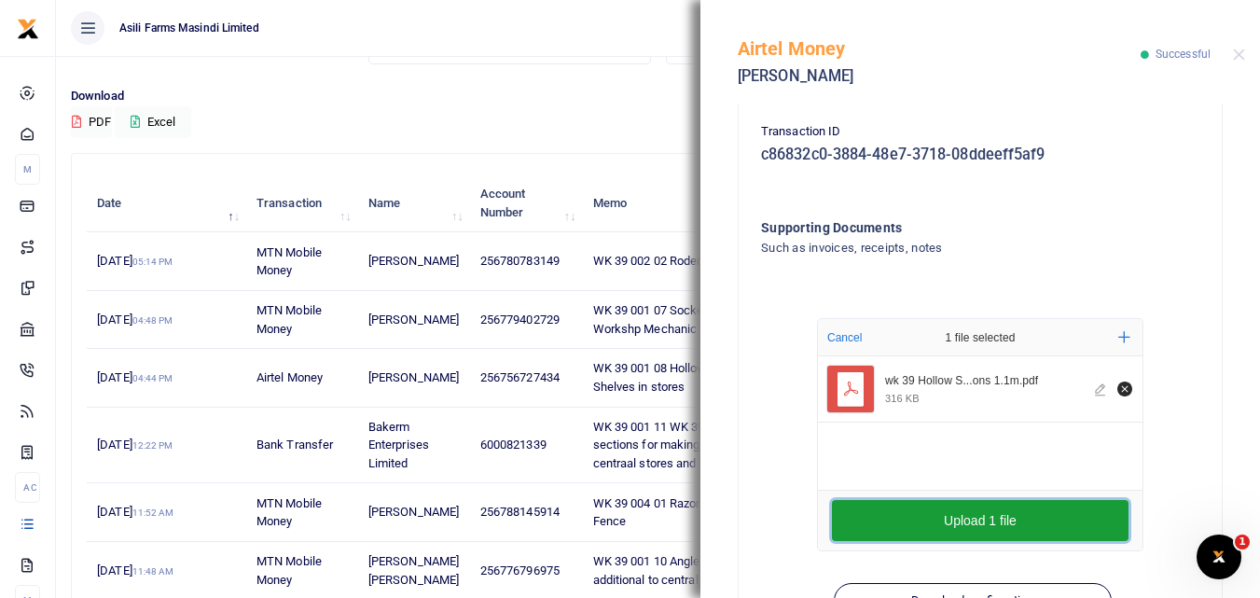
click at [910, 532] on button "Upload 1 file" at bounding box center [980, 520] width 297 height 41
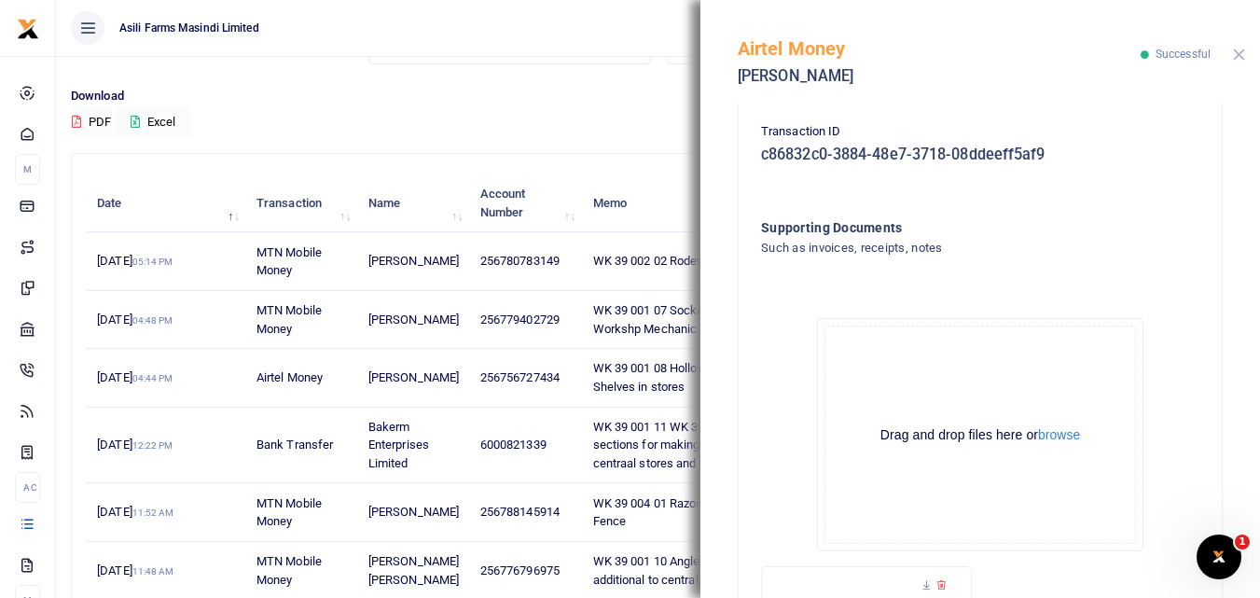
click at [1237, 56] on button "Close" at bounding box center [1239, 55] width 12 height 12
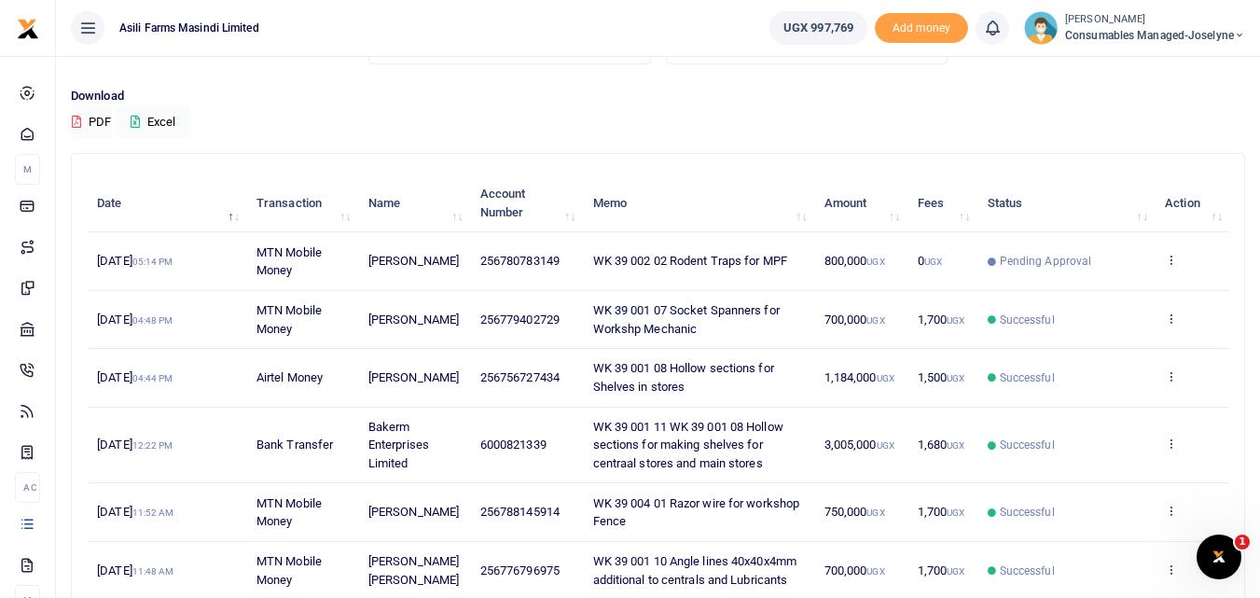
click at [1171, 318] on icon at bounding box center [1171, 318] width 12 height 13
click at [1144, 349] on link "View details" at bounding box center [1102, 350] width 147 height 26
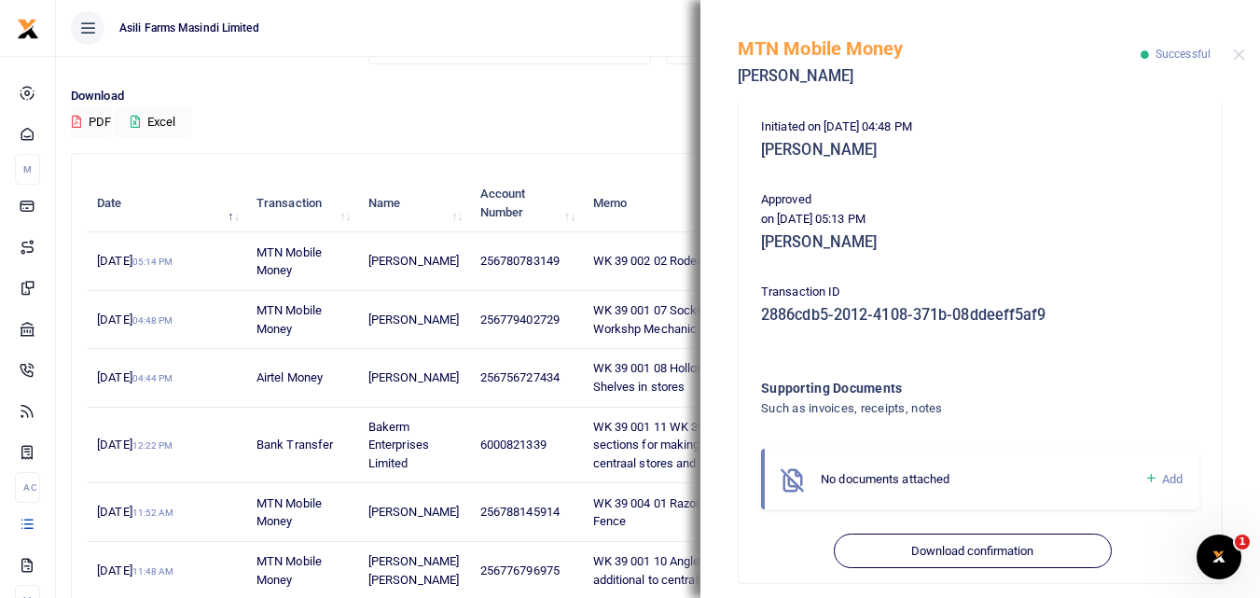
scroll to position [394, 0]
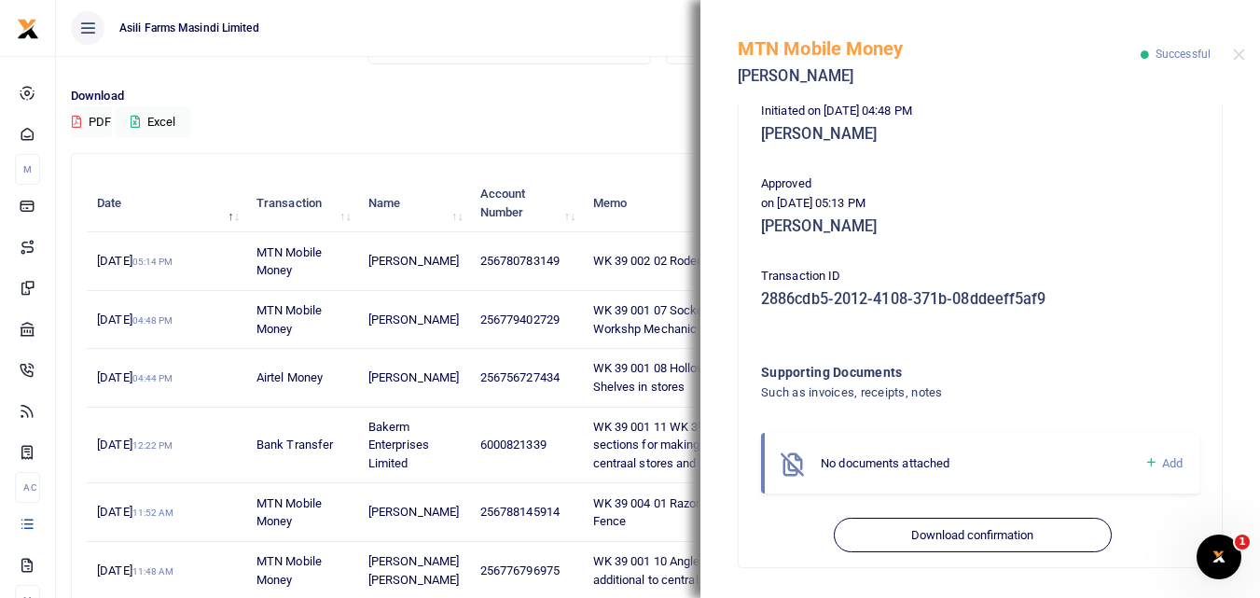
click at [1126, 458] on div "No documents attached" at bounding box center [983, 463] width 324 height 19
click at [1145, 462] on icon at bounding box center [1152, 462] width 14 height 17
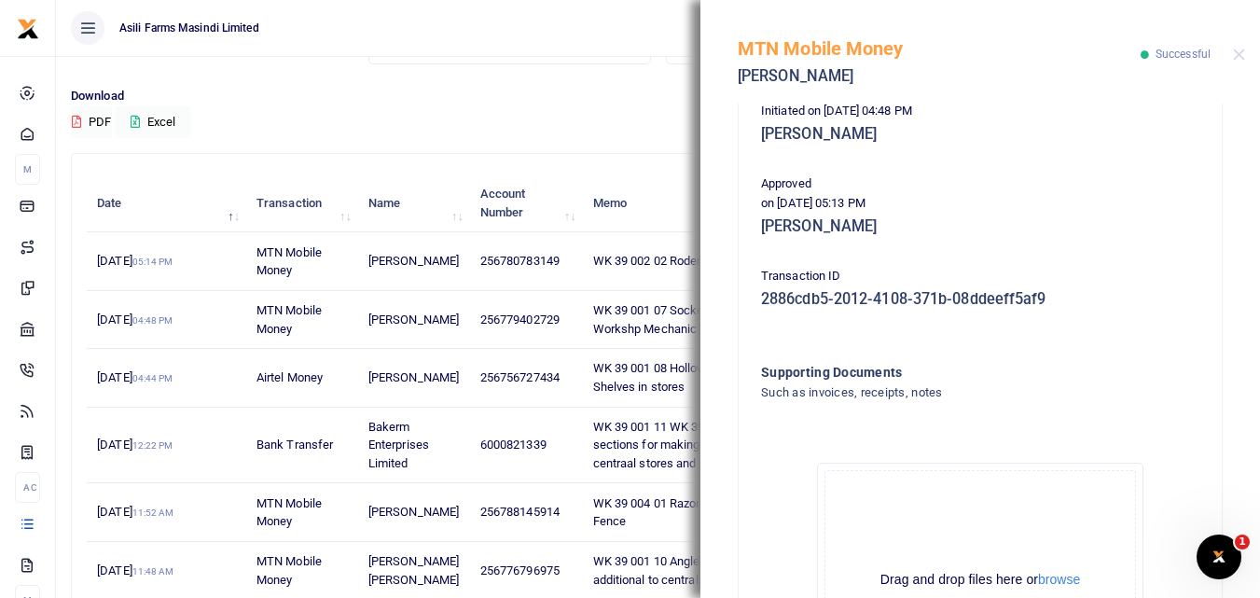
scroll to position [605, 0]
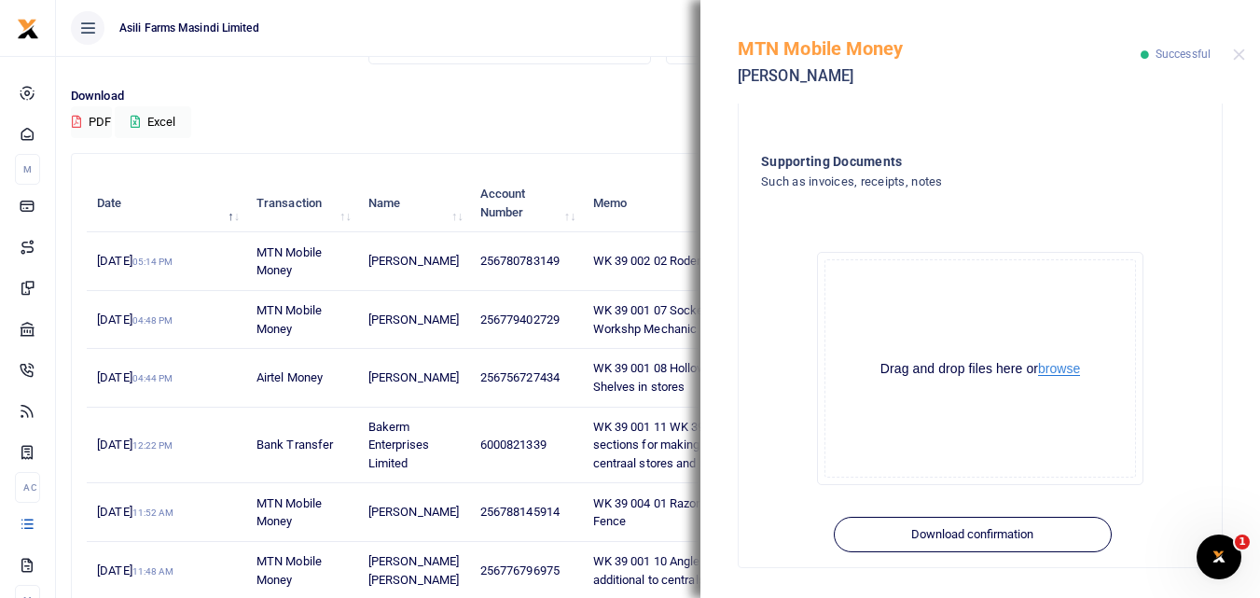
click at [1065, 371] on button "browse" at bounding box center [1059, 369] width 42 height 14
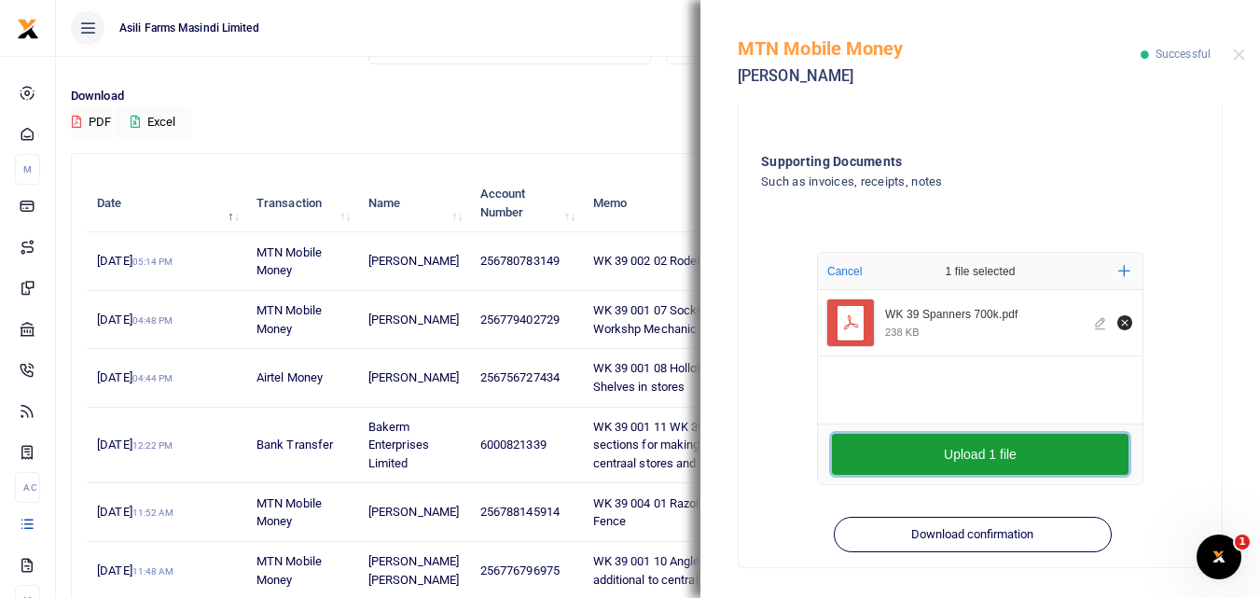
click at [855, 459] on button "Upload 1 file" at bounding box center [980, 454] width 297 height 41
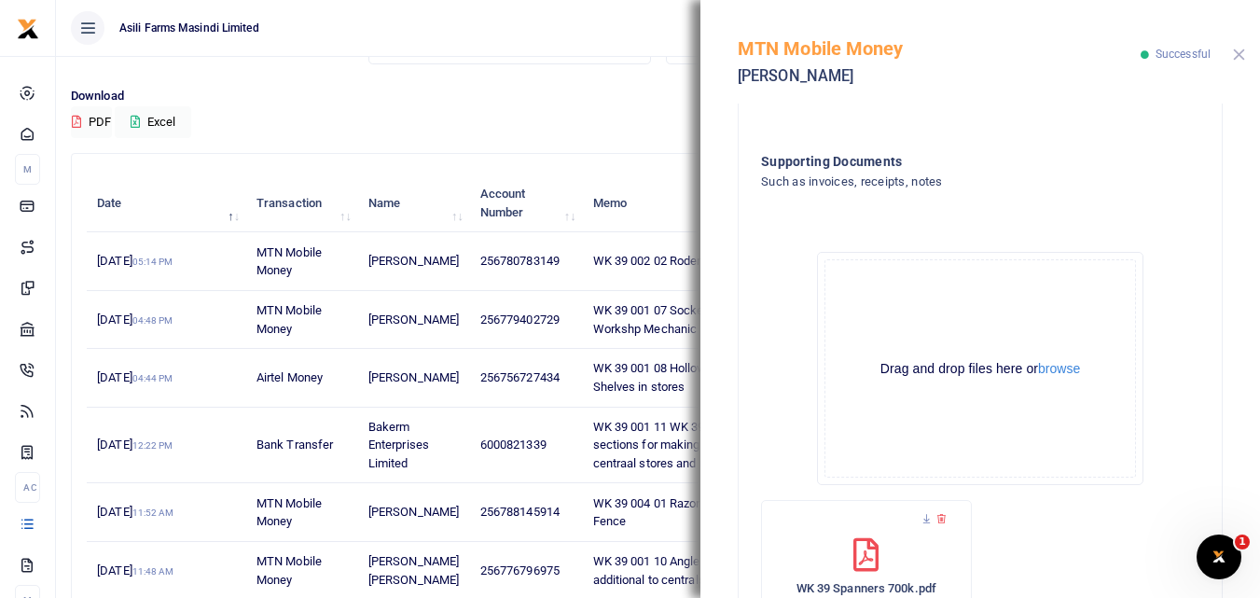
click at [1241, 55] on button "Close" at bounding box center [1239, 55] width 12 height 12
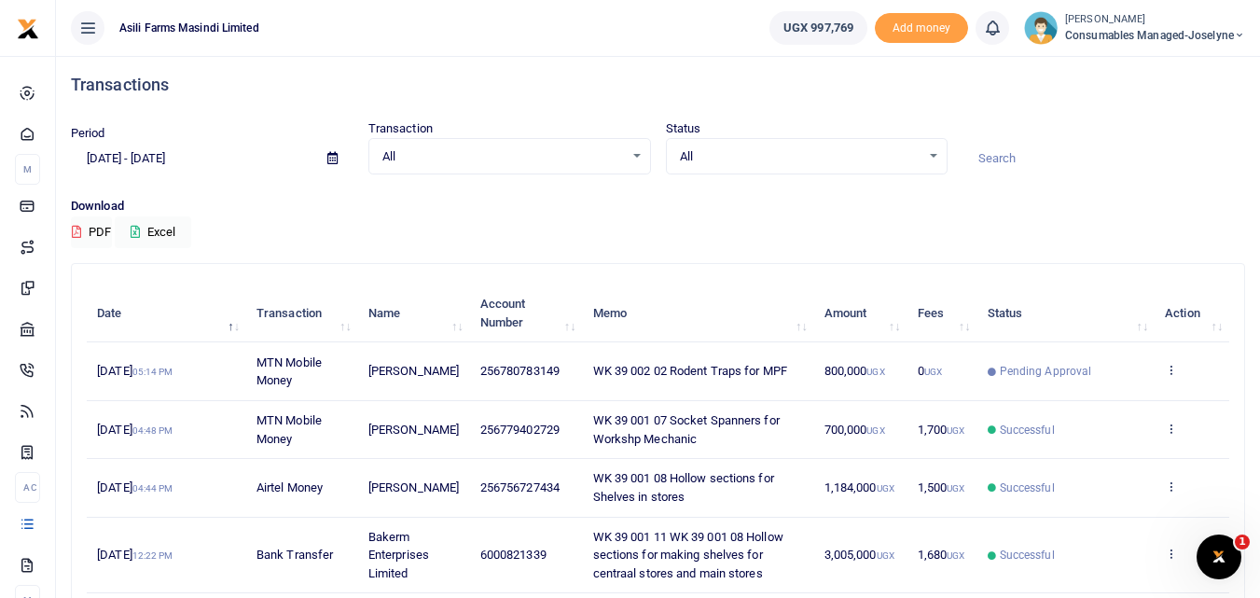
scroll to position [4, 0]
